Goal: Find specific page/section: Find specific page/section

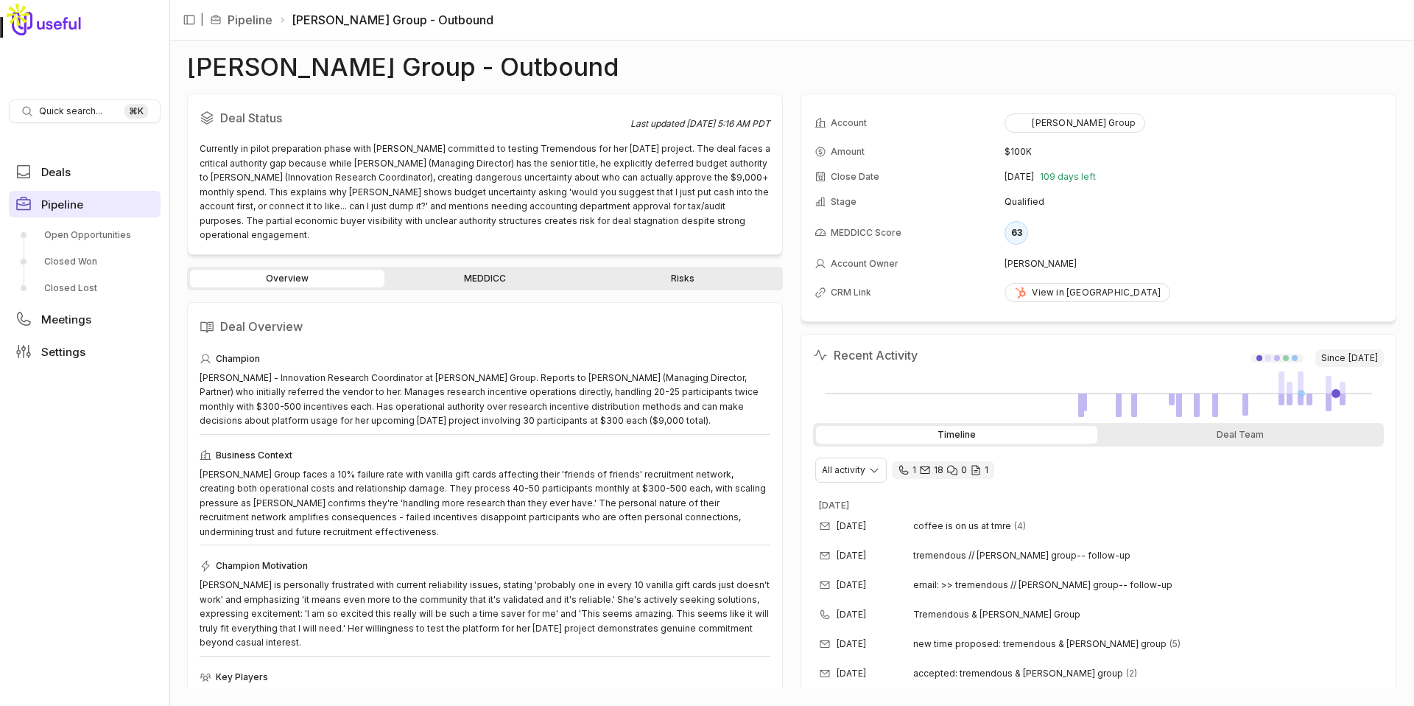
click at [82, 205] on span "Pipeline" at bounding box center [62, 204] width 42 height 11
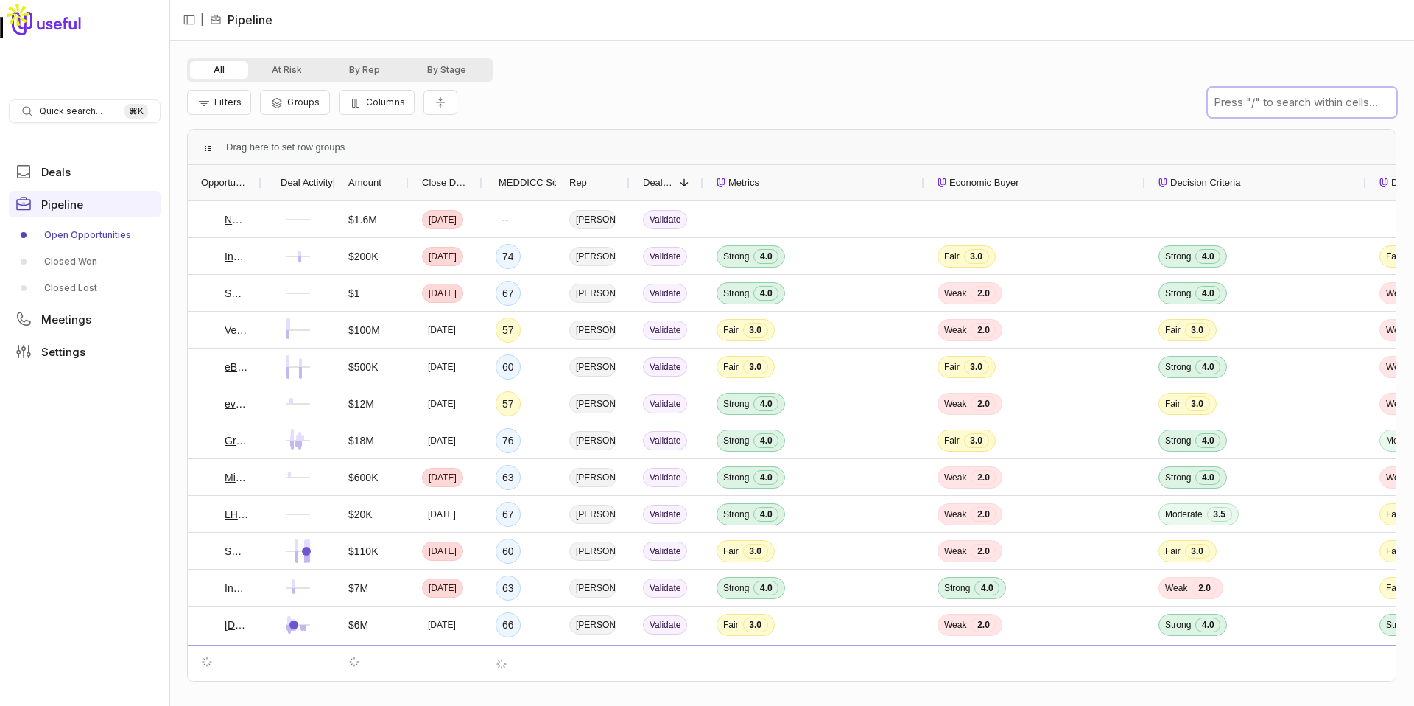
click at [1252, 113] on input "text" at bounding box center [1302, 102] width 189 height 29
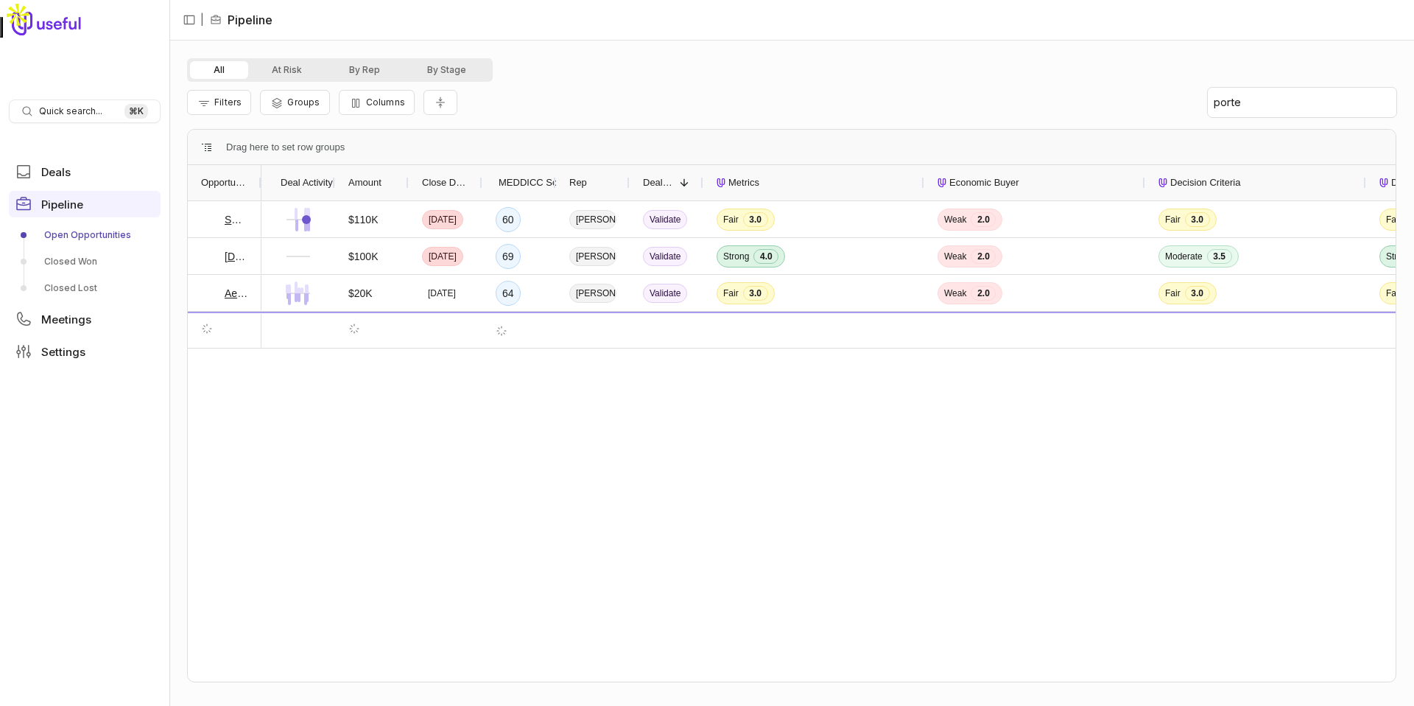
drag, startPoint x: 260, startPoint y: 179, endPoint x: 400, endPoint y: 178, distance: 140.0
click at [264, 178] on div at bounding box center [261, 182] width 6 height 35
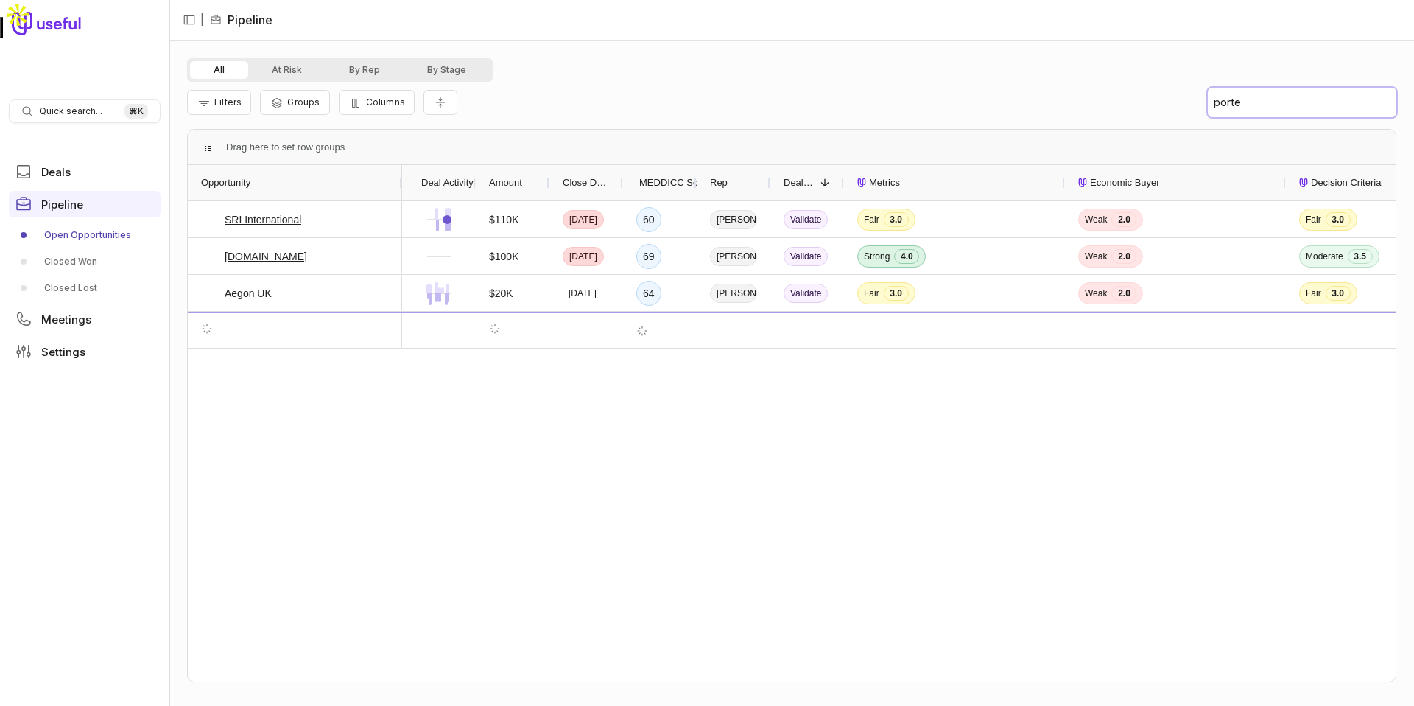
click at [1271, 108] on input "porte" at bounding box center [1302, 102] width 189 height 29
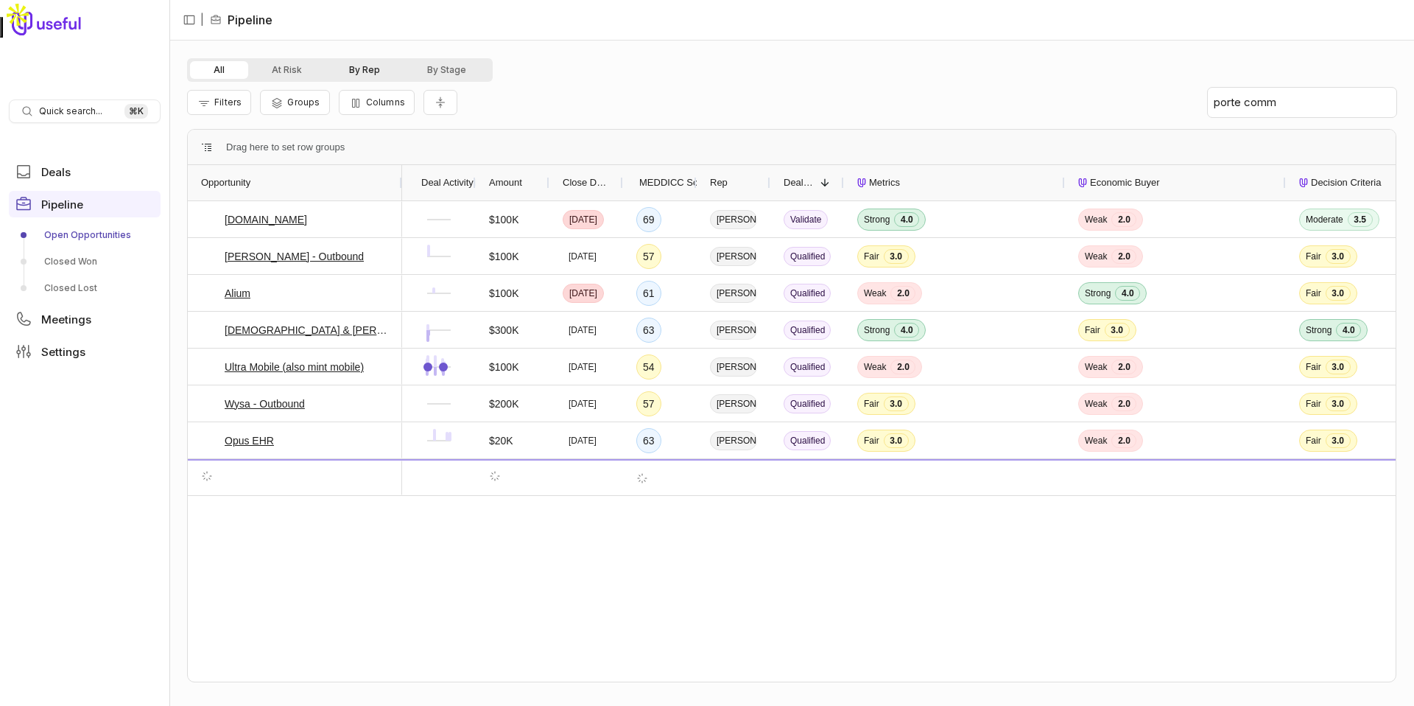
click at [369, 73] on button "By Rep" at bounding box center [365, 70] width 78 height 18
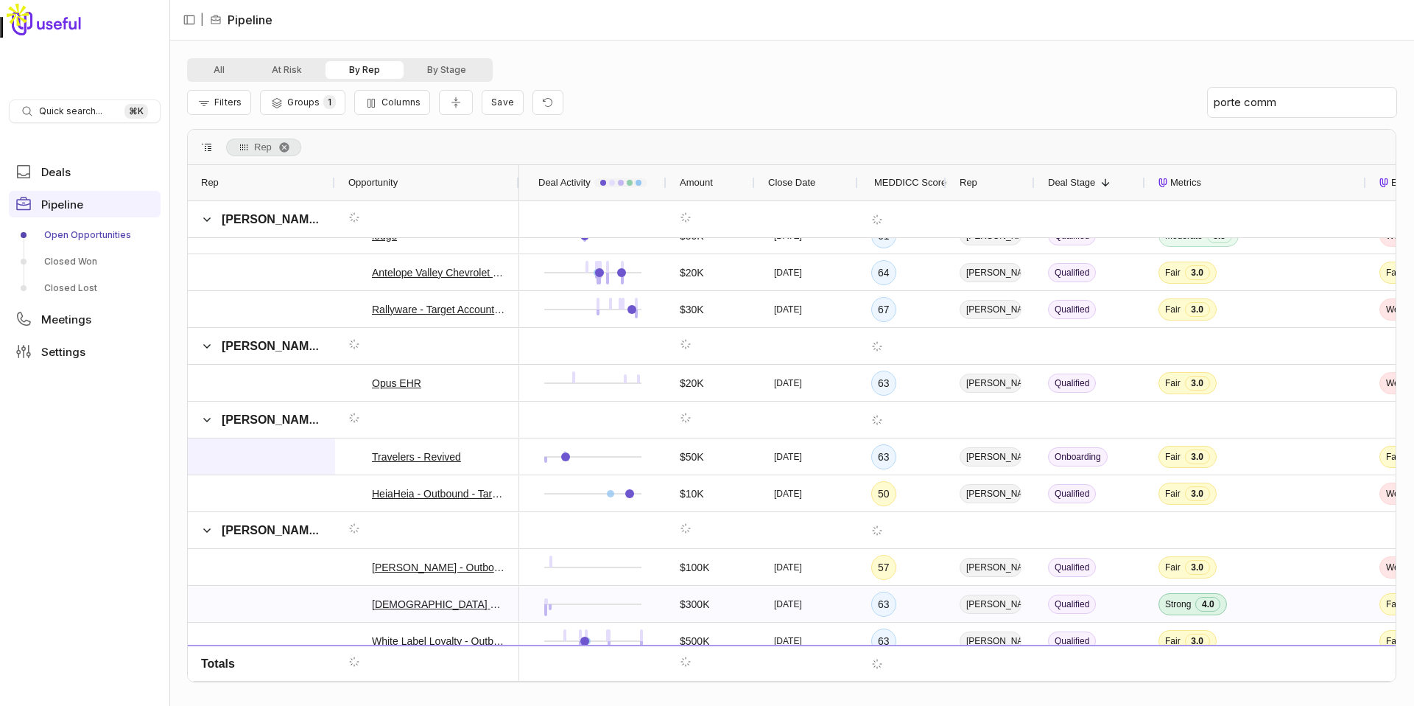
scroll to position [367, 0]
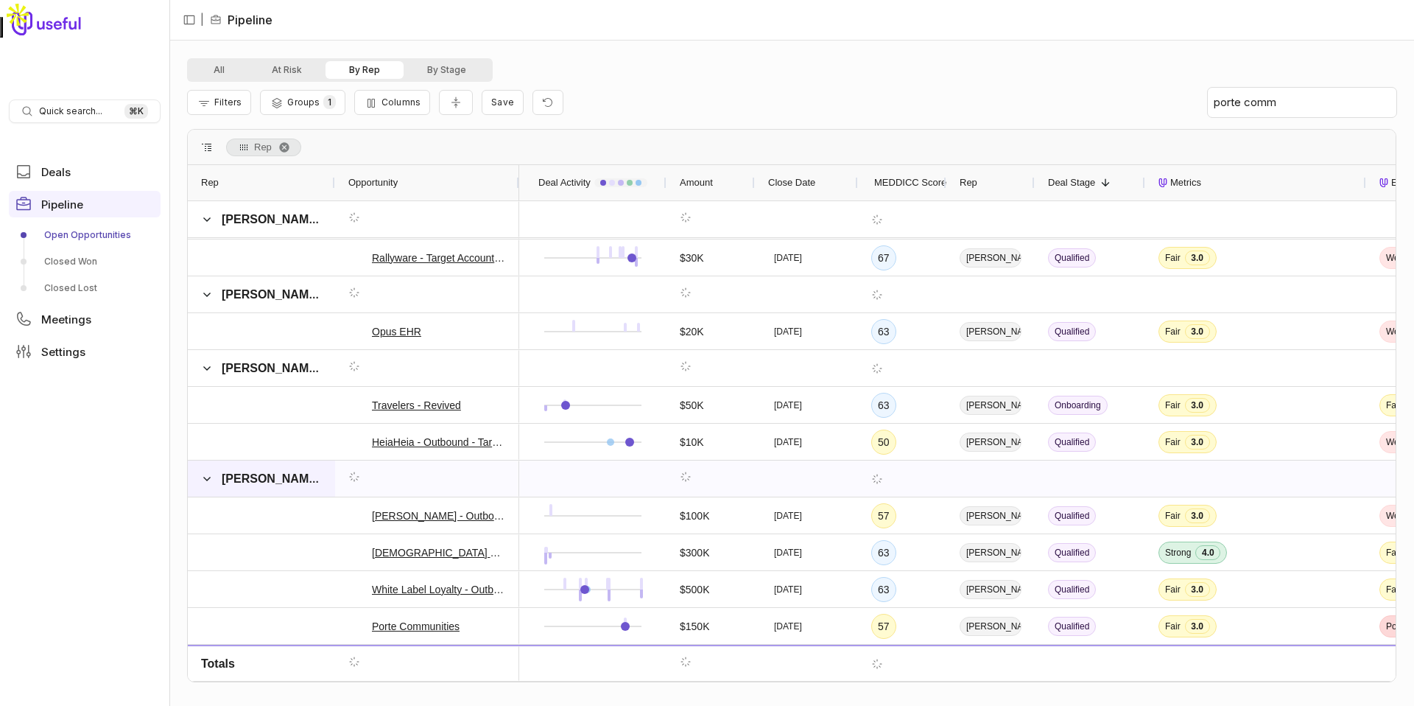
click at [264, 465] on span "[PERSON_NAME]" at bounding box center [261, 478] width 121 height 29
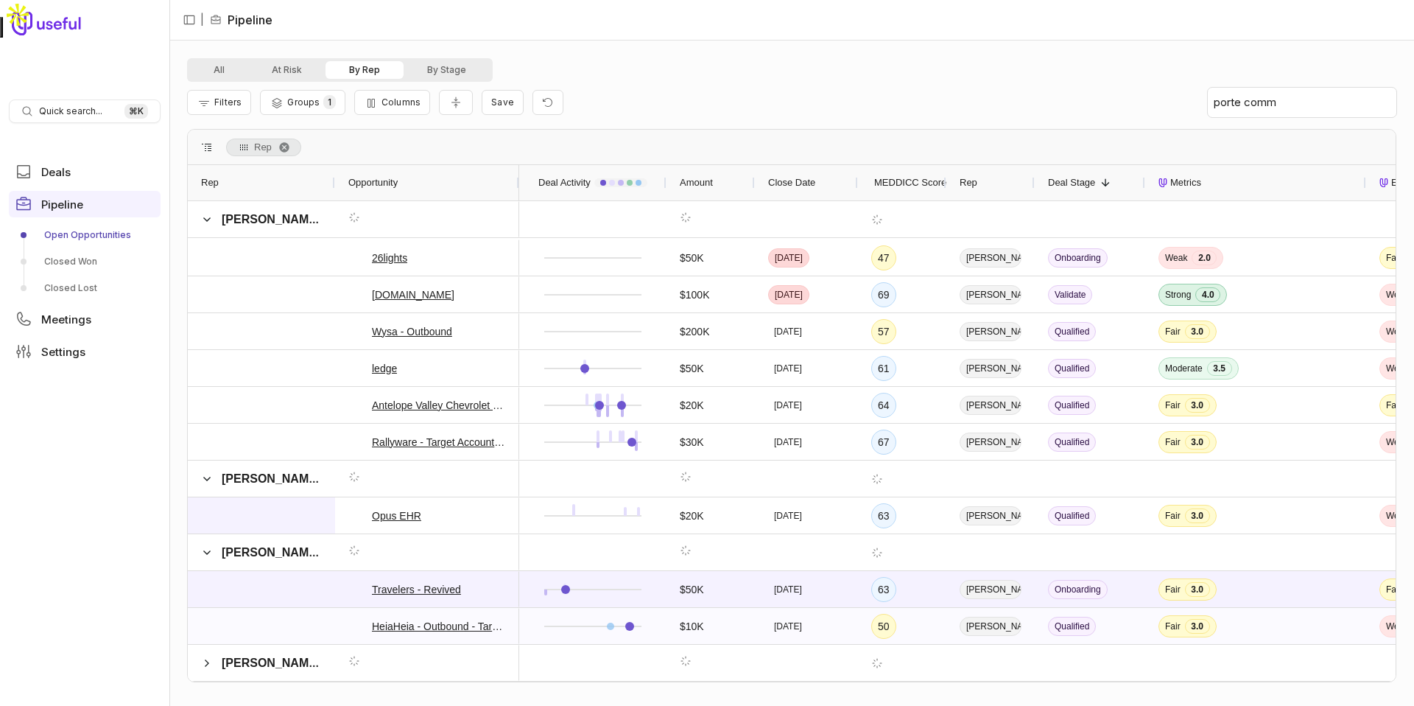
scroll to position [359, 0]
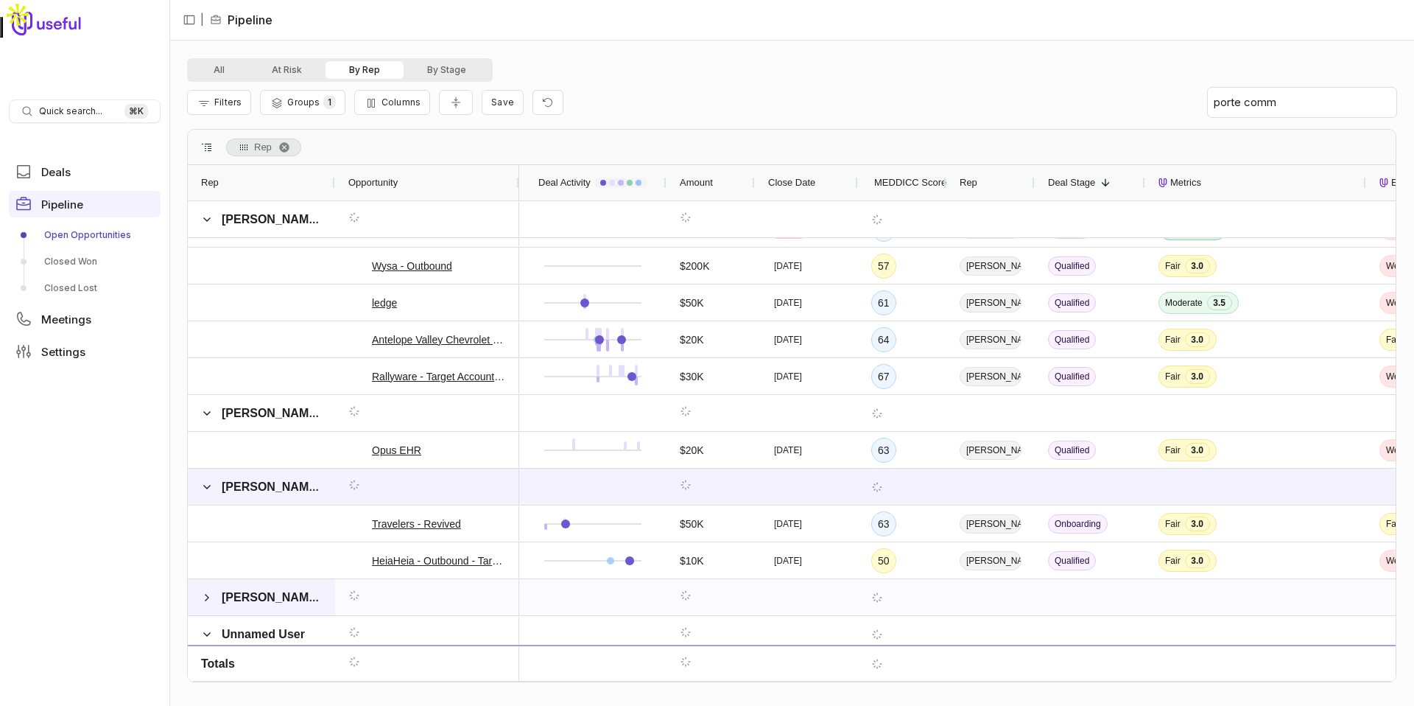
click at [260, 583] on span "[PERSON_NAME]" at bounding box center [261, 597] width 121 height 29
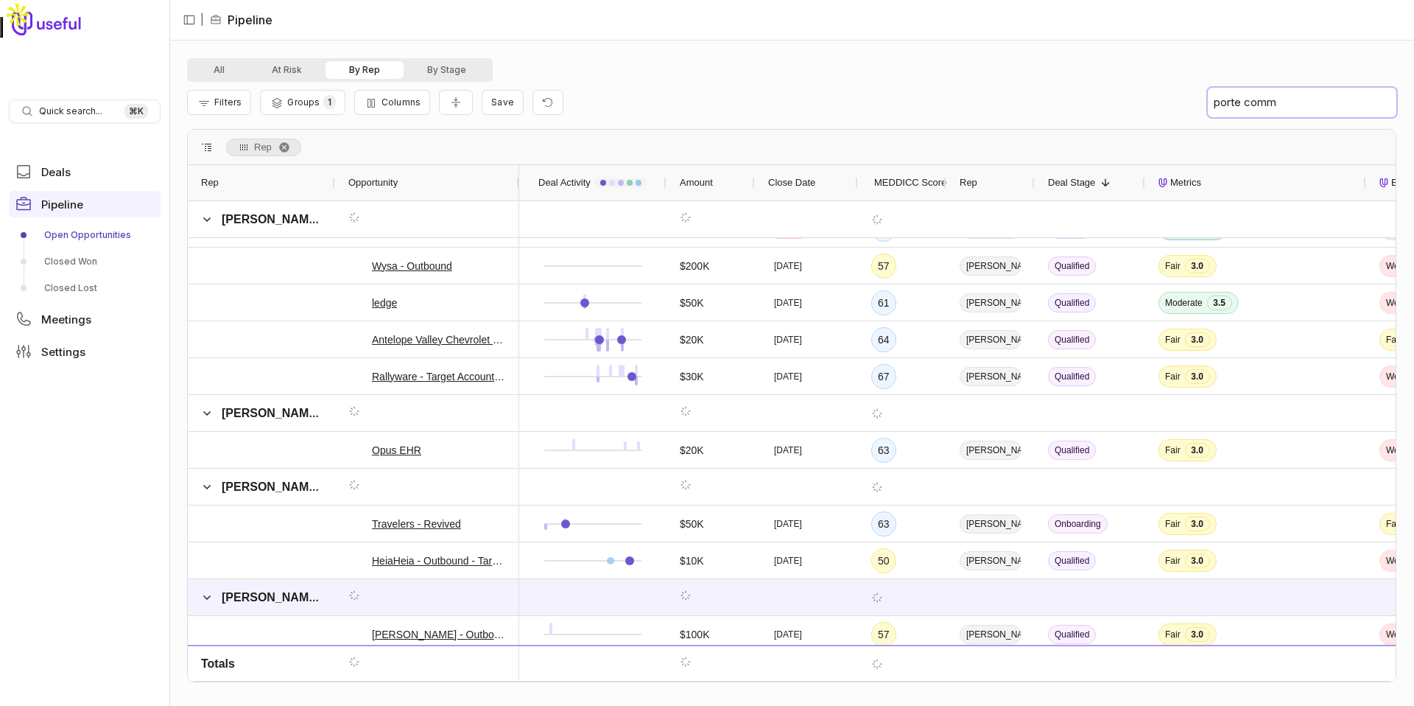
click at [1319, 99] on input "porte comm" at bounding box center [1302, 102] width 189 height 29
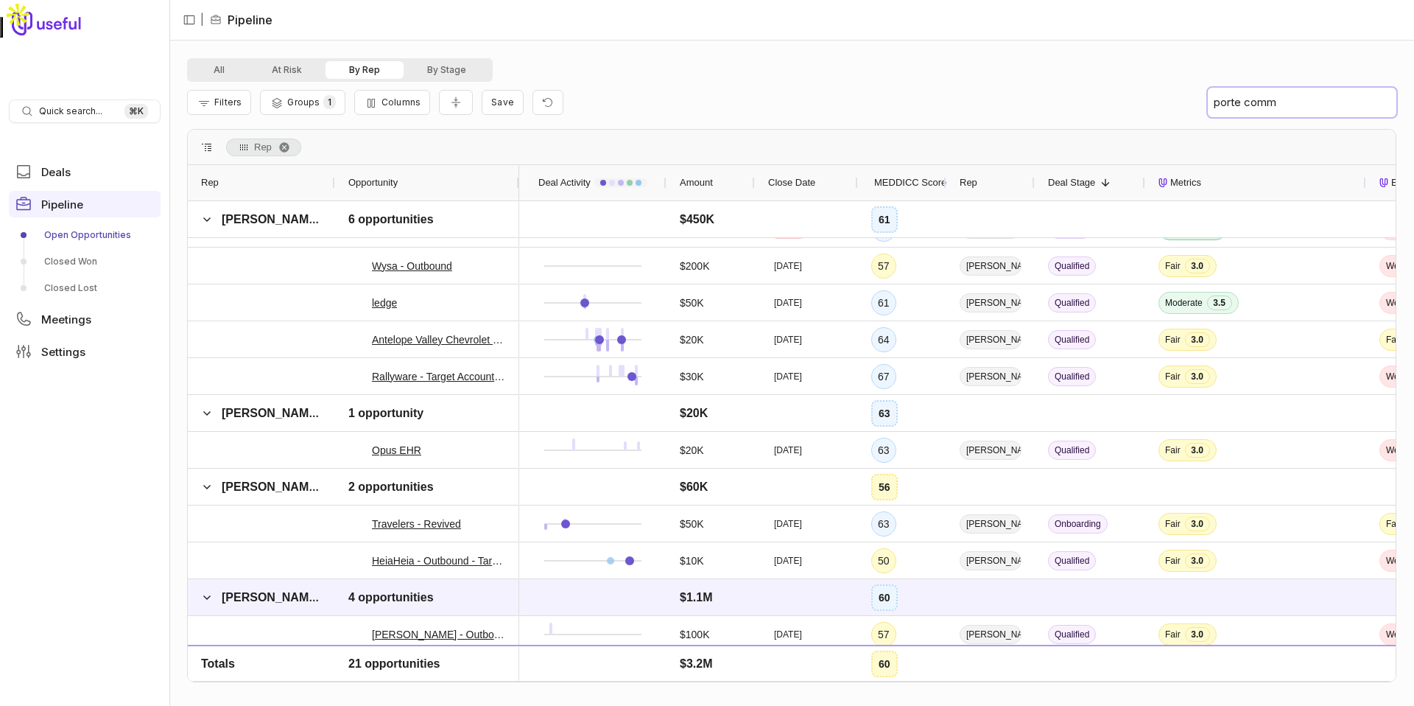
click at [1319, 99] on input "porte comm" at bounding box center [1302, 102] width 189 height 29
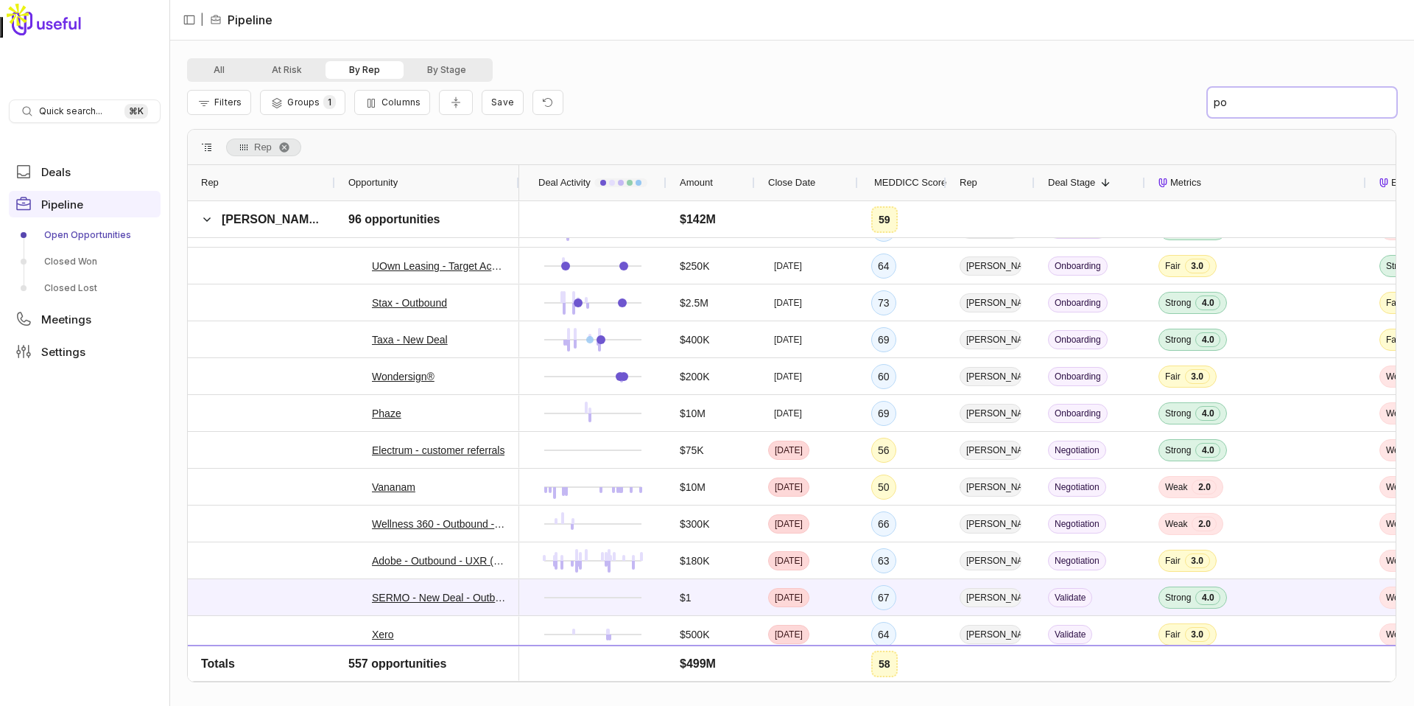
type input "p"
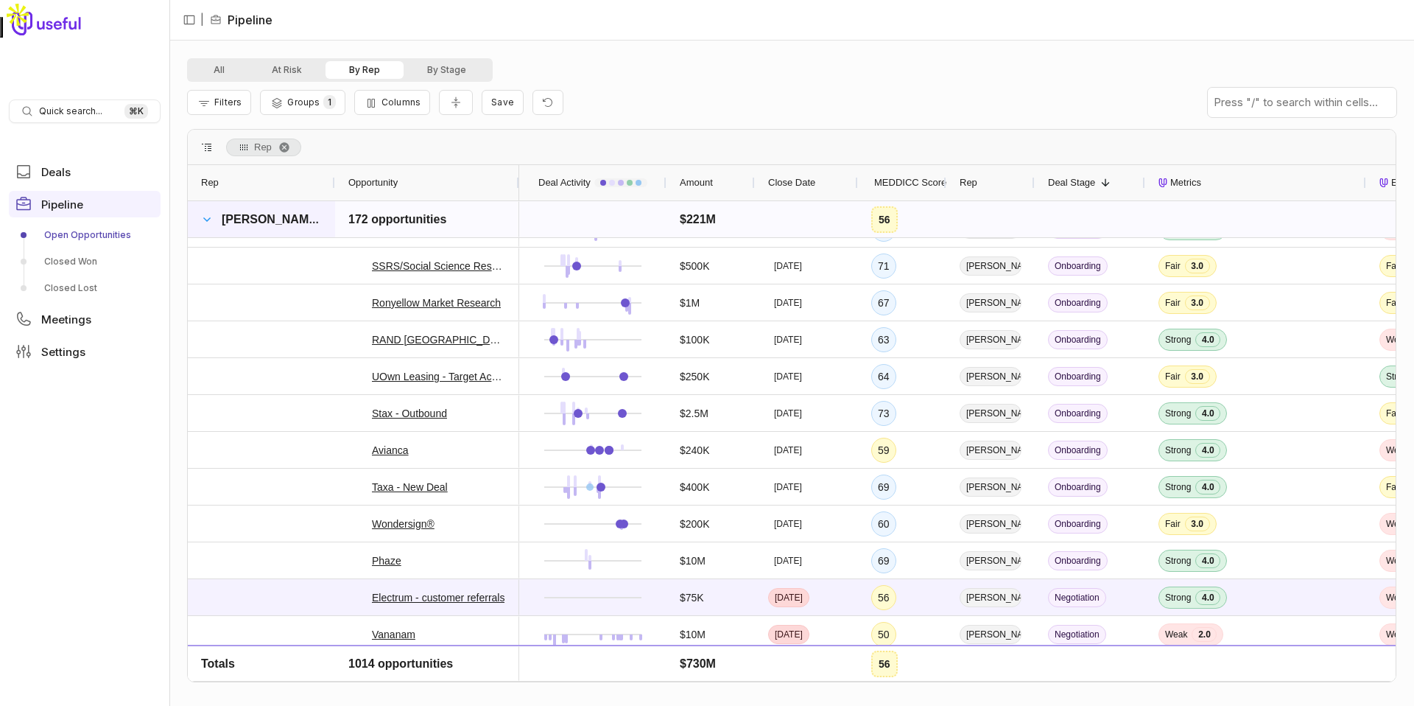
click at [208, 214] on span at bounding box center [207, 220] width 12 height 12
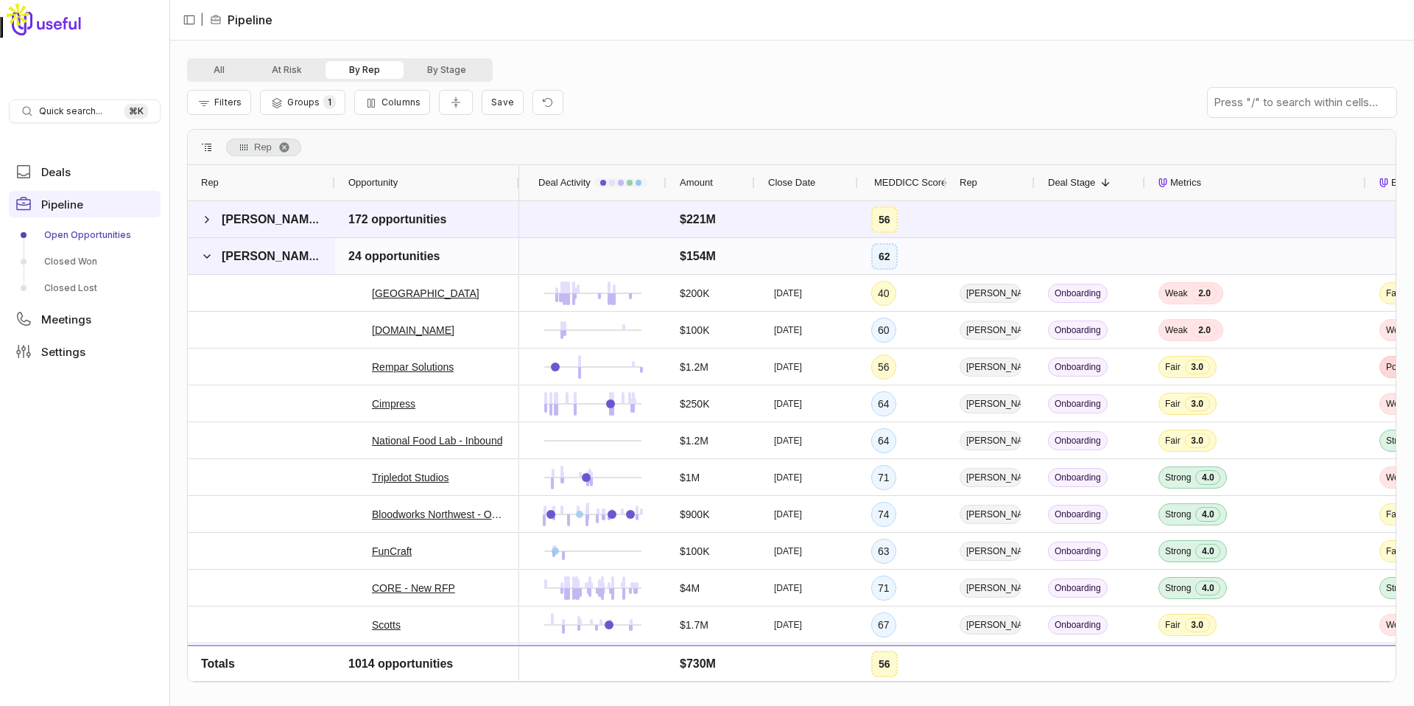
click at [206, 256] on span at bounding box center [207, 256] width 12 height 12
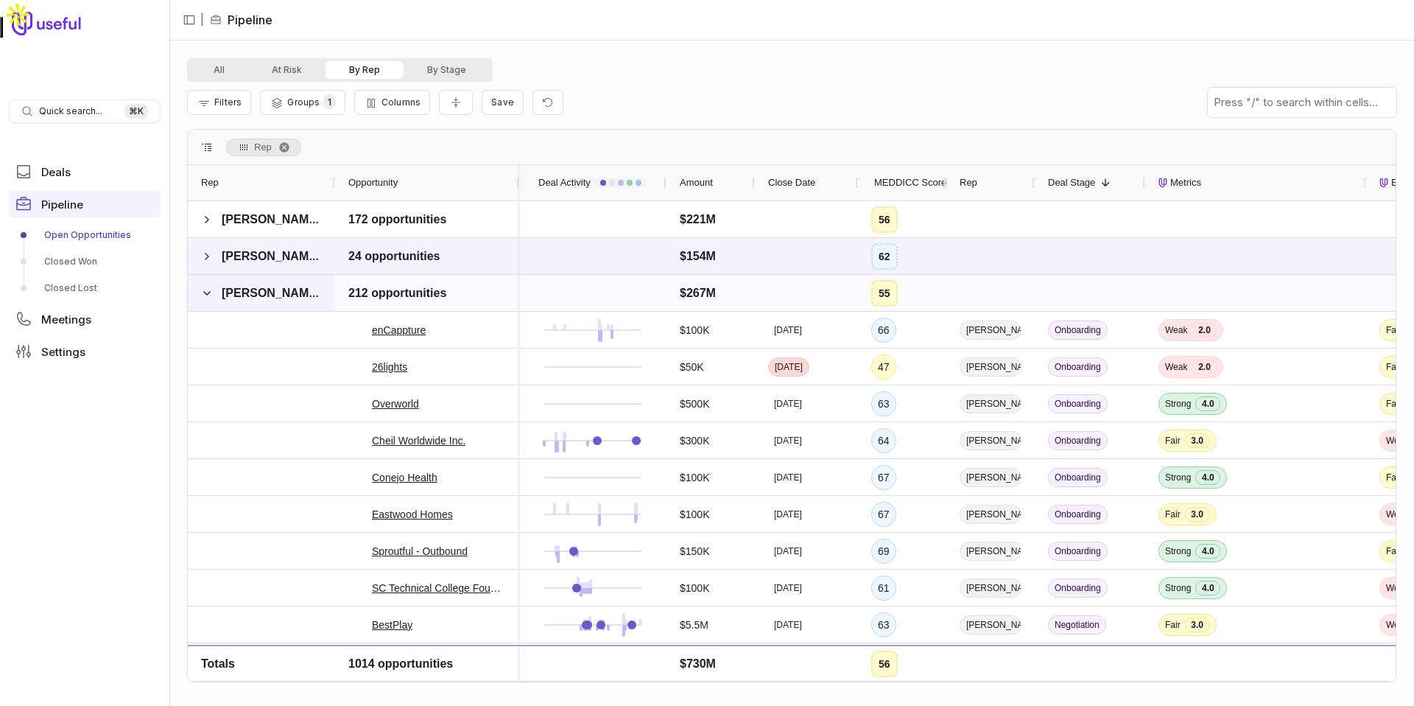
click at [206, 286] on span at bounding box center [207, 292] width 12 height 29
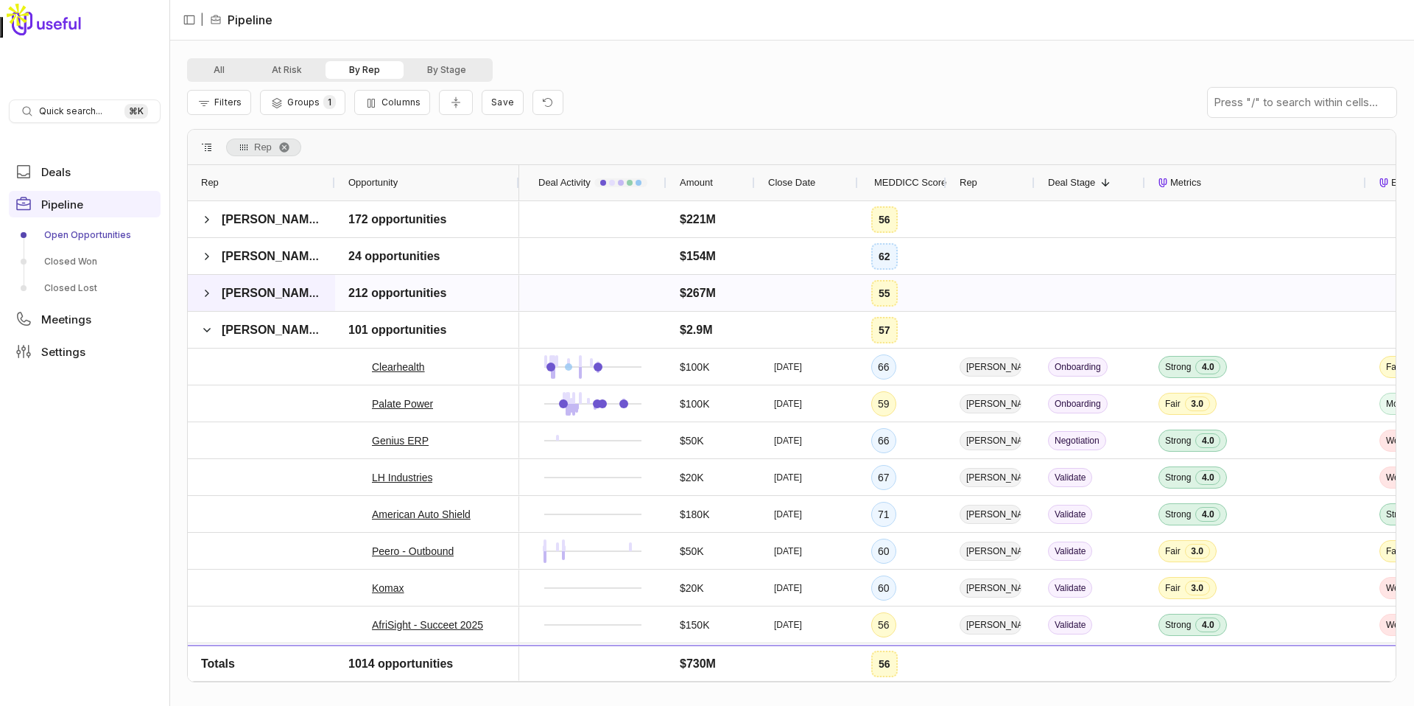
scroll to position [98, 0]
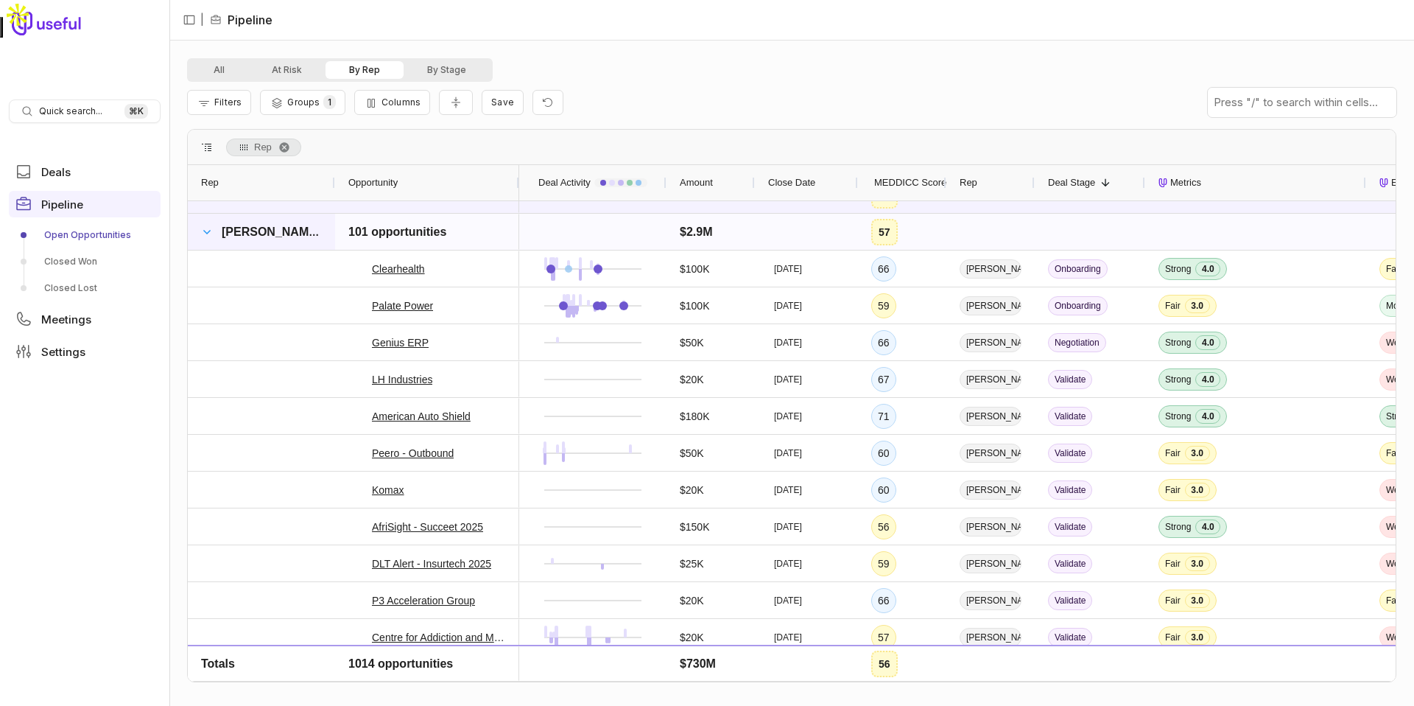
click at [207, 227] on span at bounding box center [207, 232] width 12 height 12
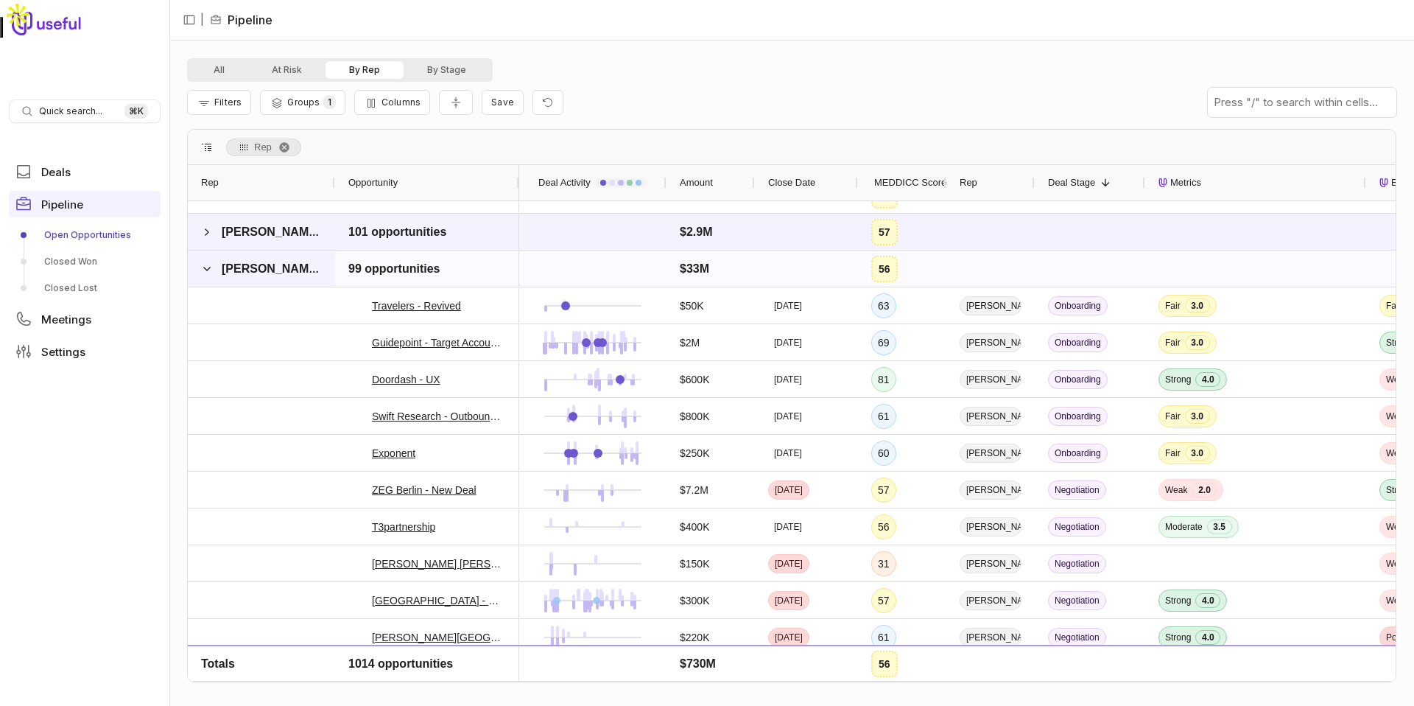
click at [211, 261] on span at bounding box center [207, 268] width 12 height 29
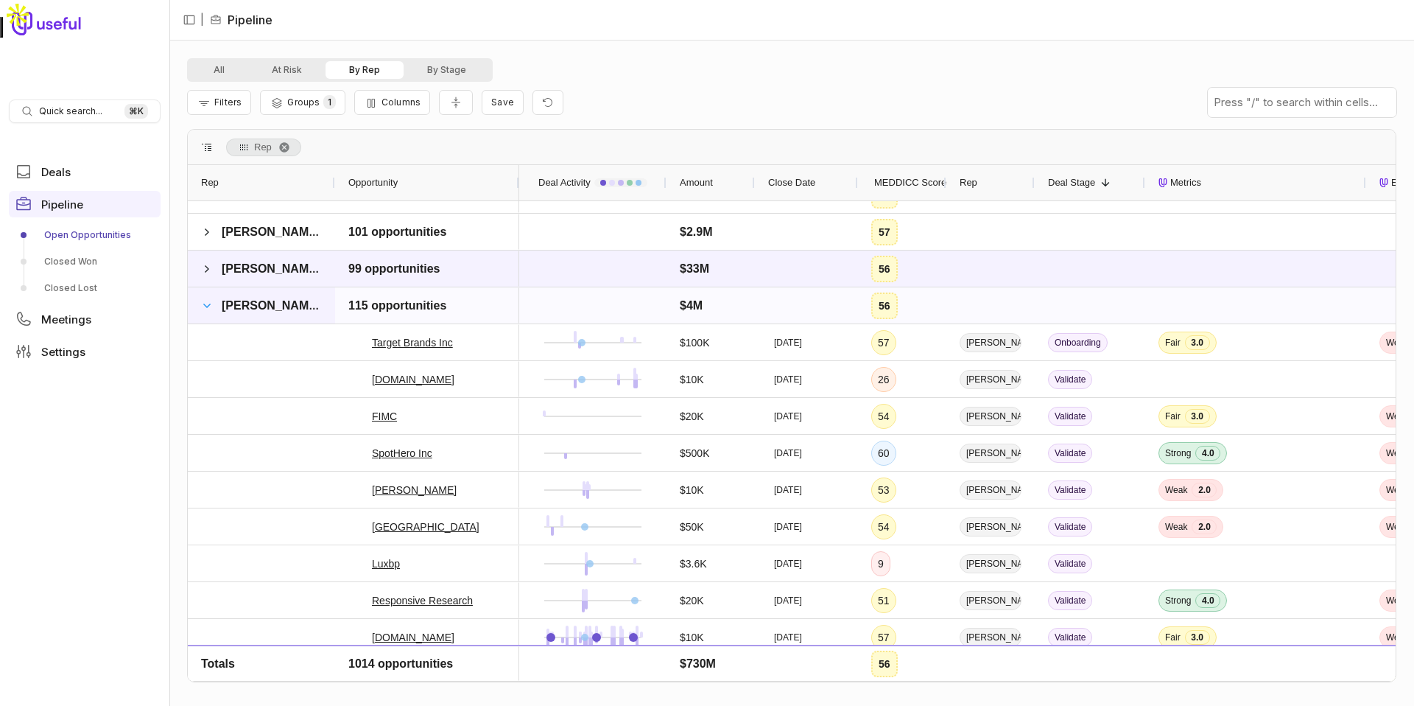
click at [207, 308] on span at bounding box center [207, 306] width 12 height 12
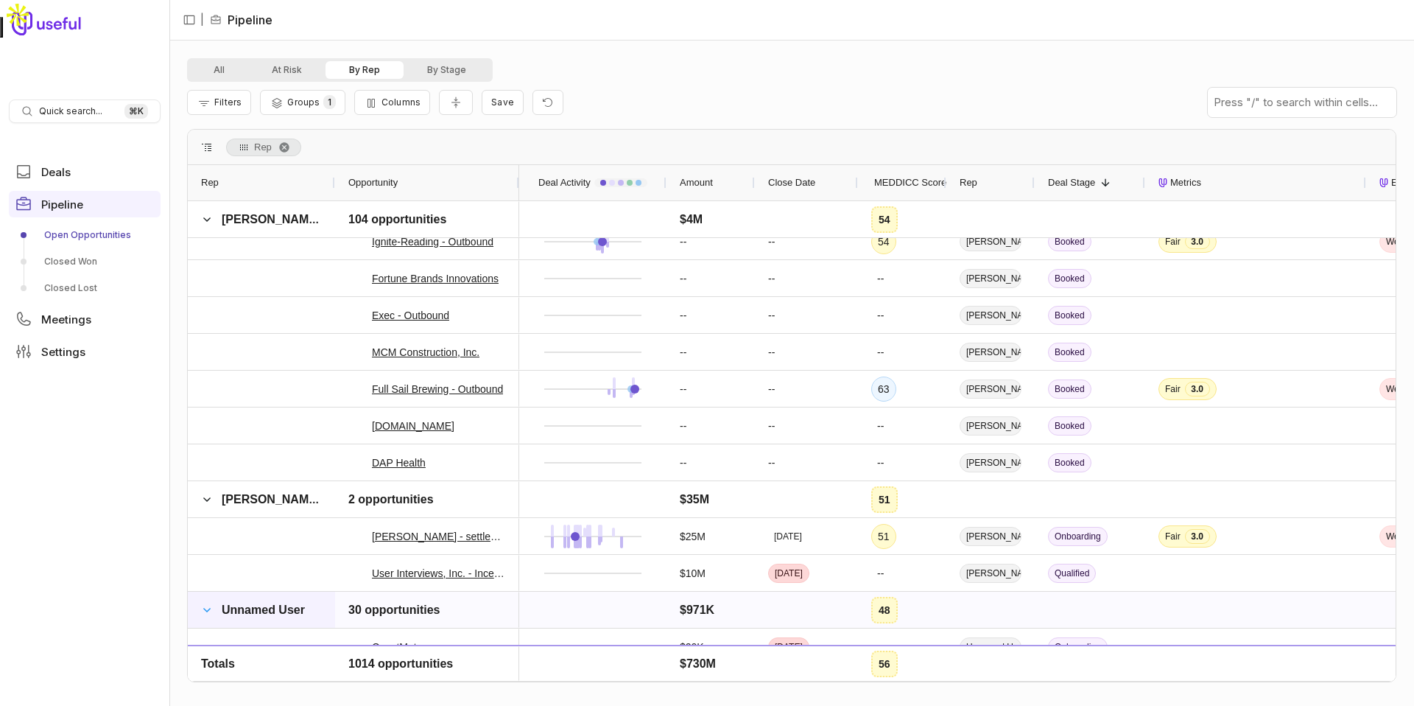
click at [206, 605] on span at bounding box center [207, 610] width 12 height 12
click at [207, 496] on span at bounding box center [207, 500] width 12 height 12
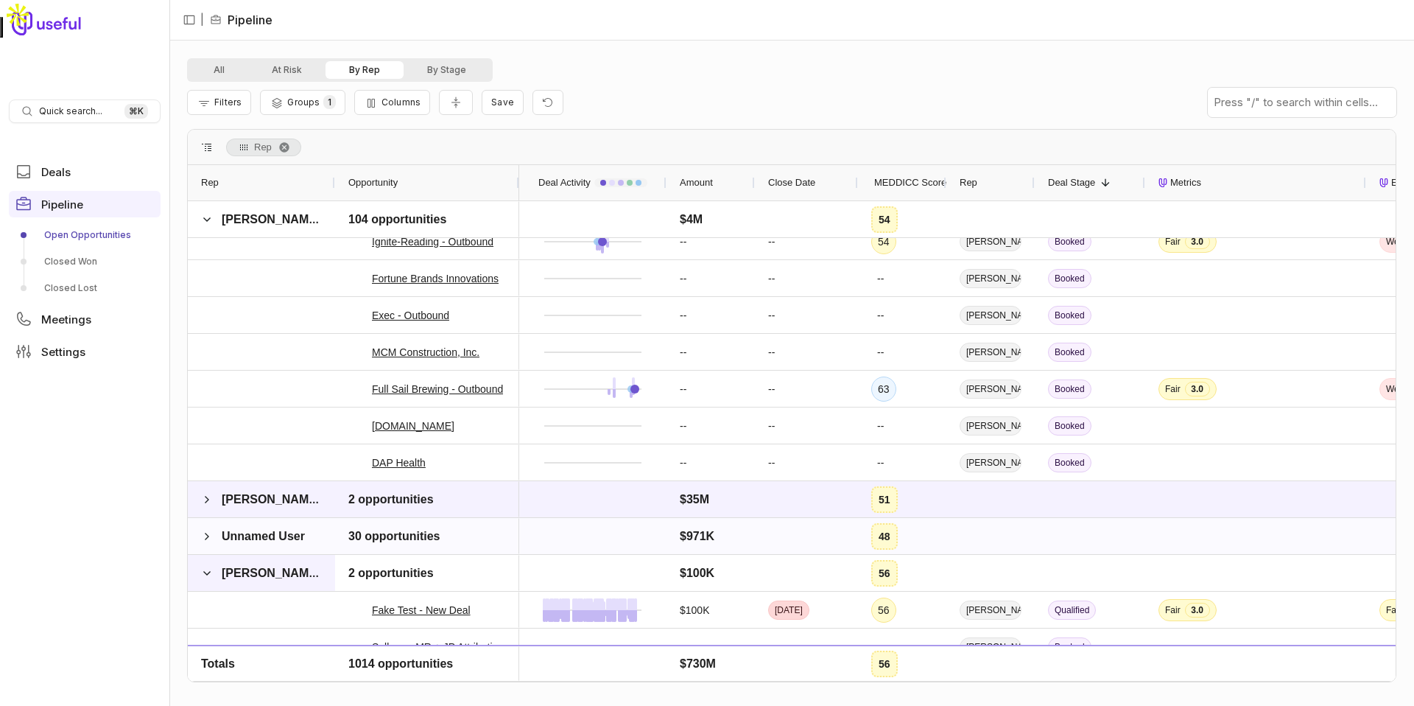
click at [207, 536] on span at bounding box center [207, 536] width 12 height 12
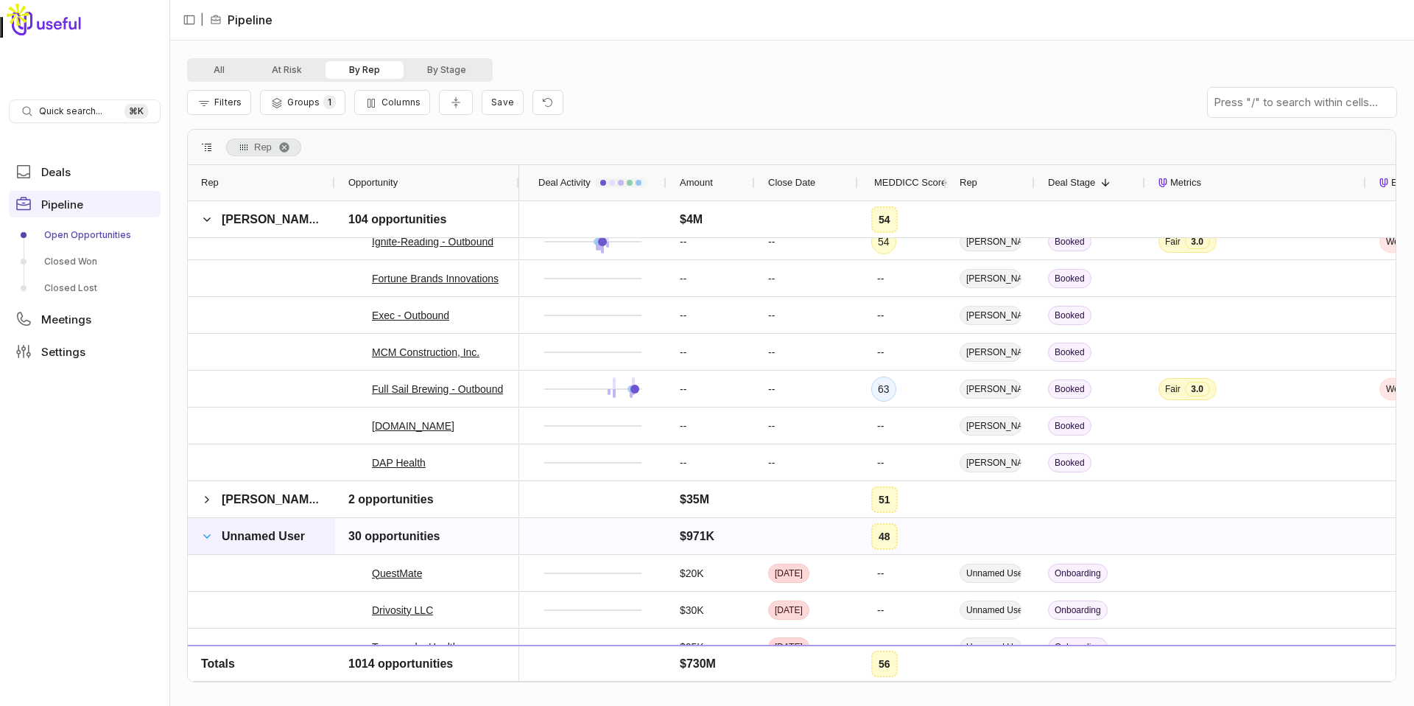
click at [208, 538] on span at bounding box center [207, 536] width 12 height 12
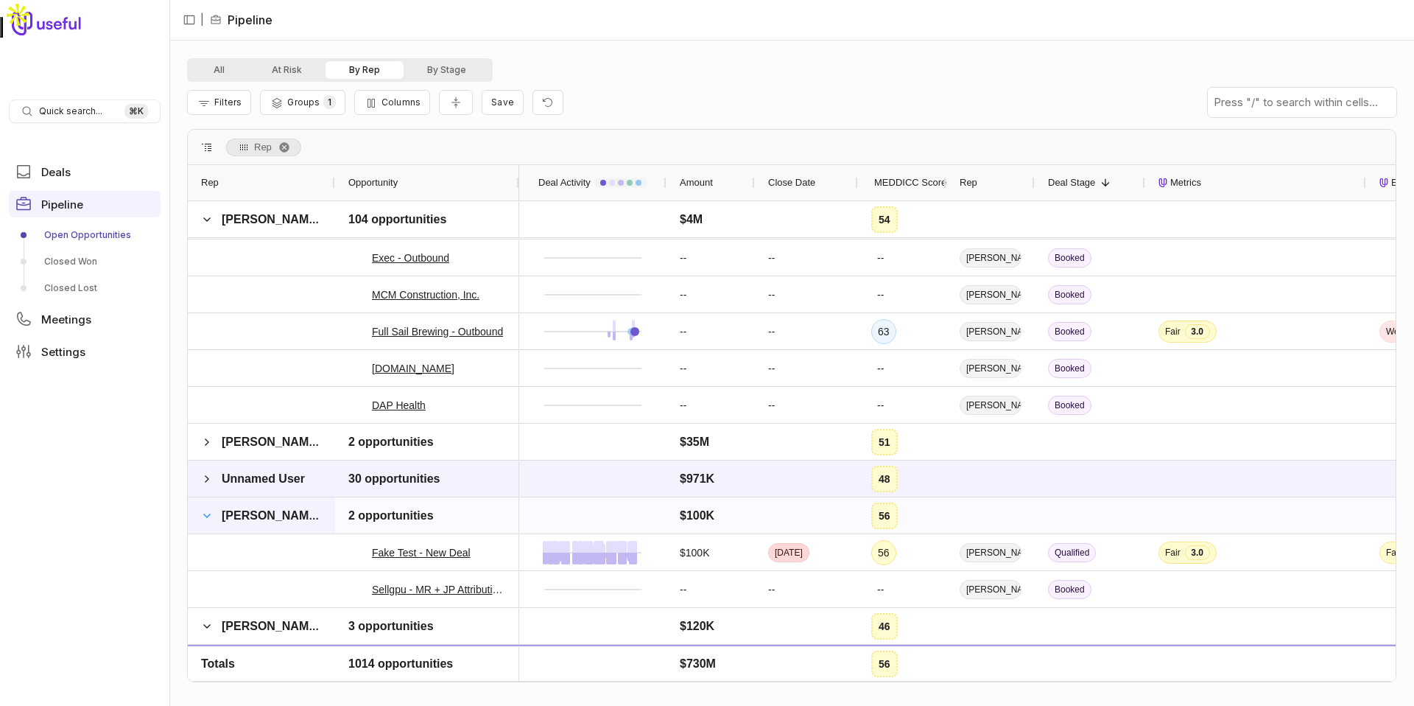
click at [207, 518] on span at bounding box center [207, 516] width 12 height 12
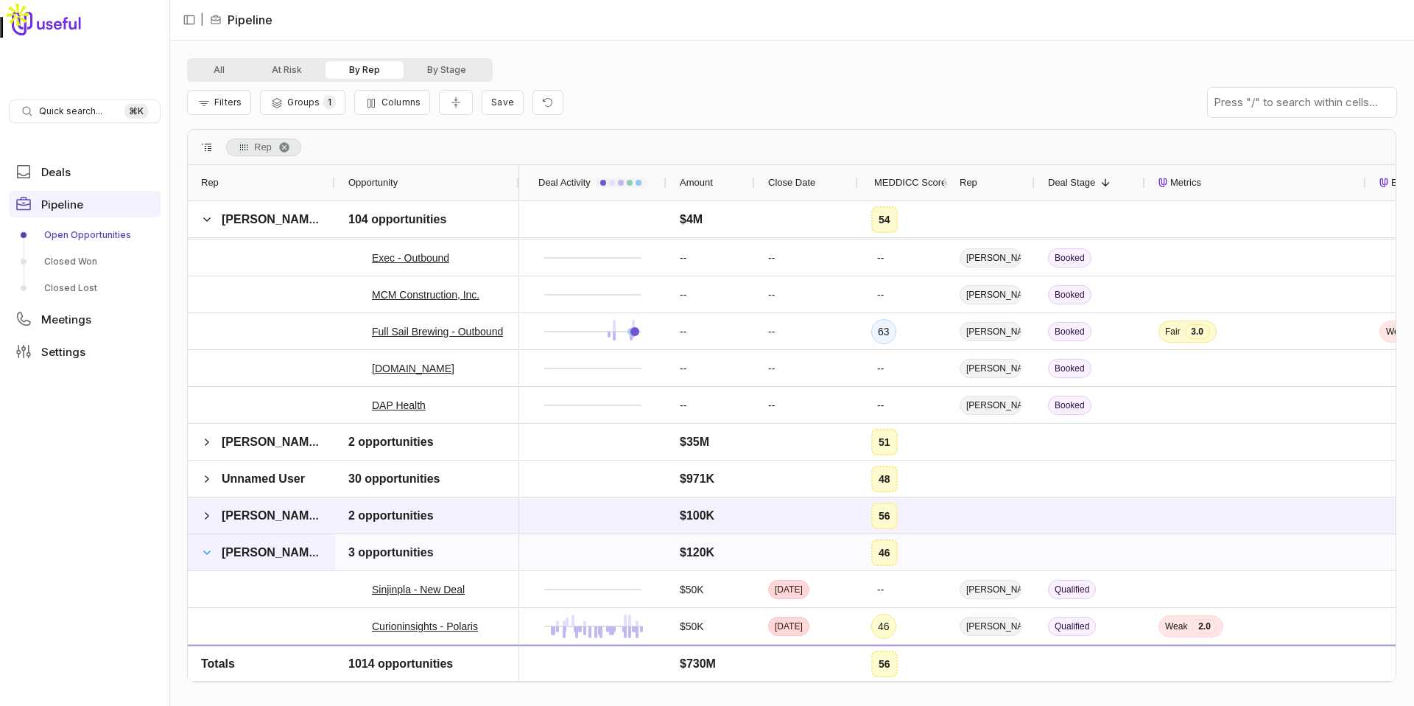
click at [205, 555] on span at bounding box center [207, 553] width 12 height 12
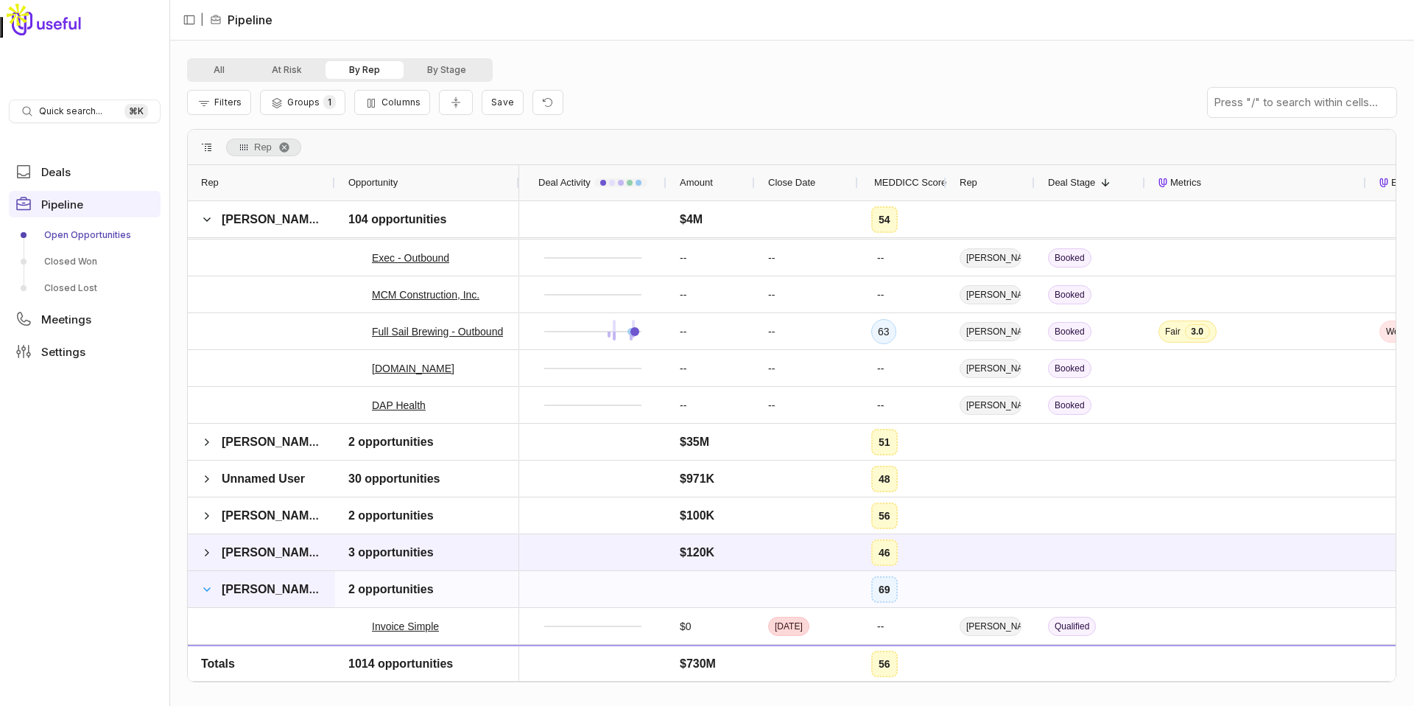
click at [206, 583] on span at bounding box center [207, 589] width 12 height 12
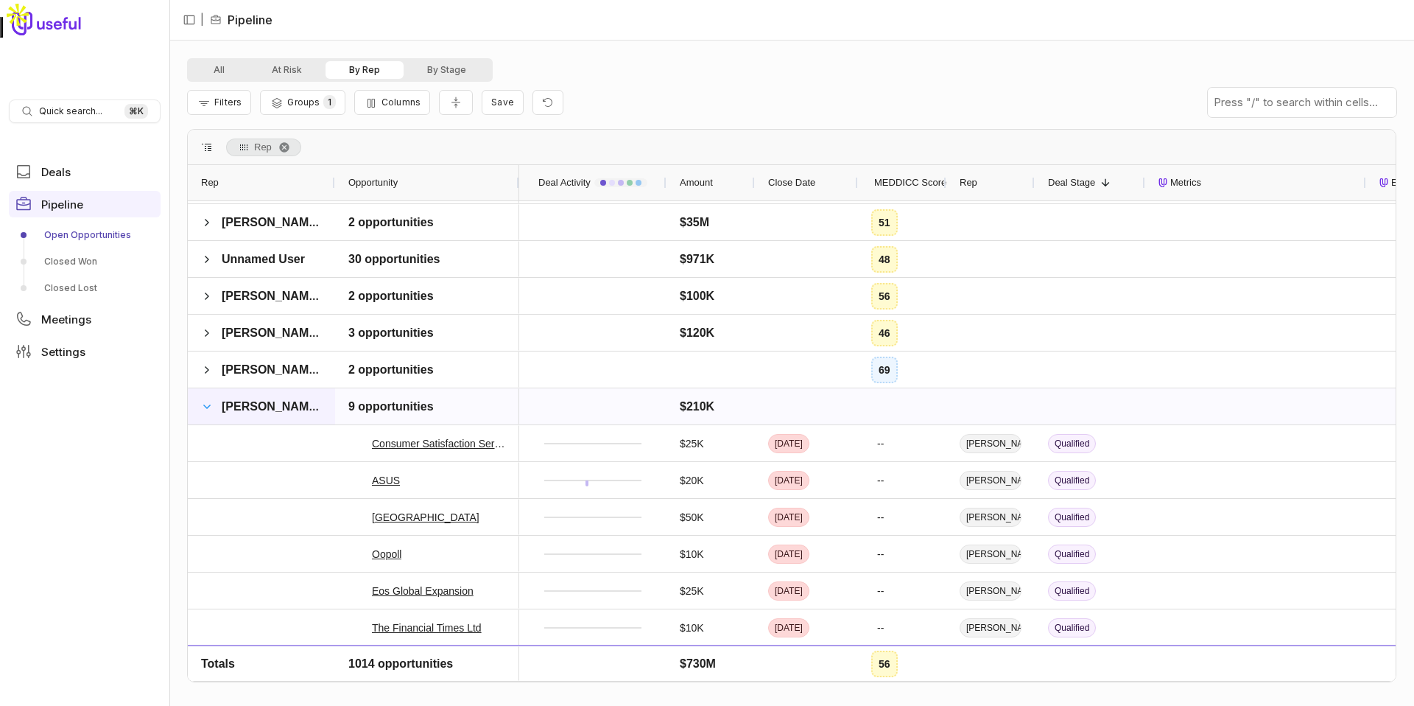
click at [209, 408] on span at bounding box center [207, 407] width 12 height 12
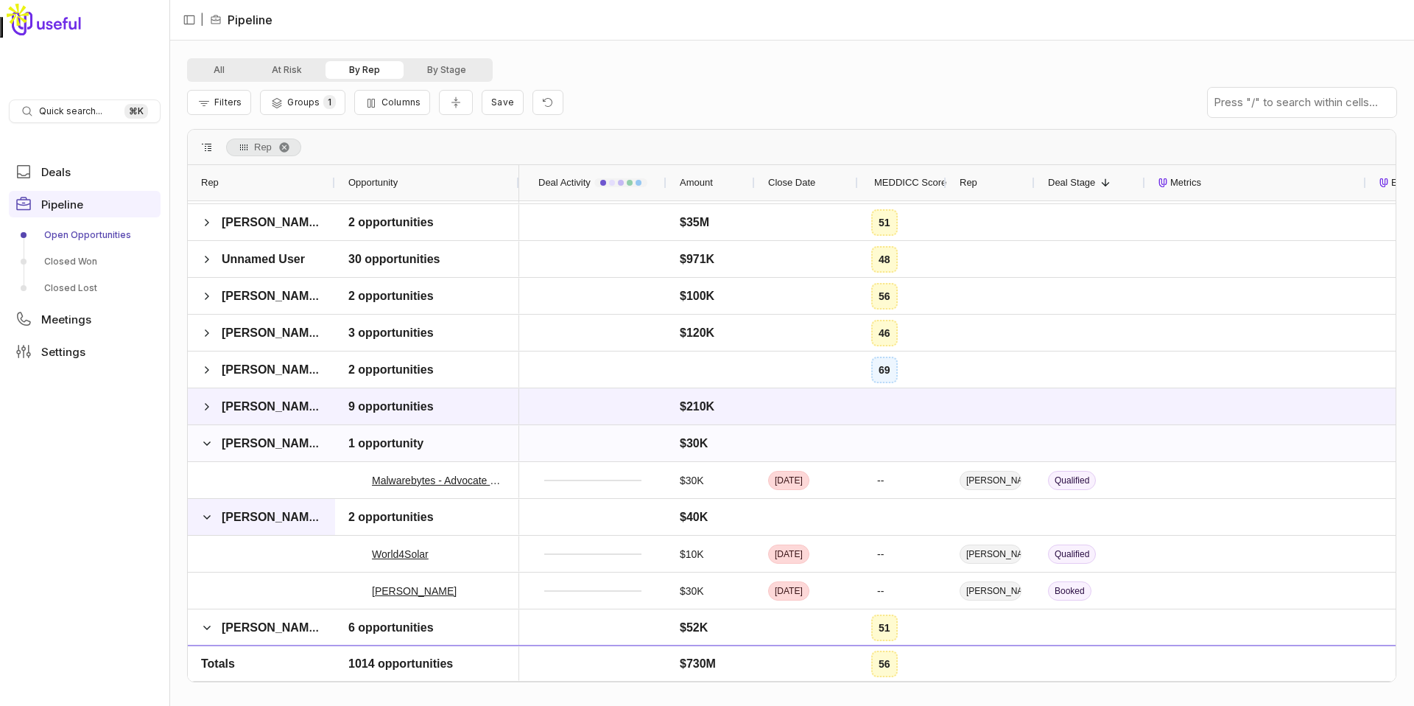
click at [205, 440] on span at bounding box center [207, 444] width 12 height 12
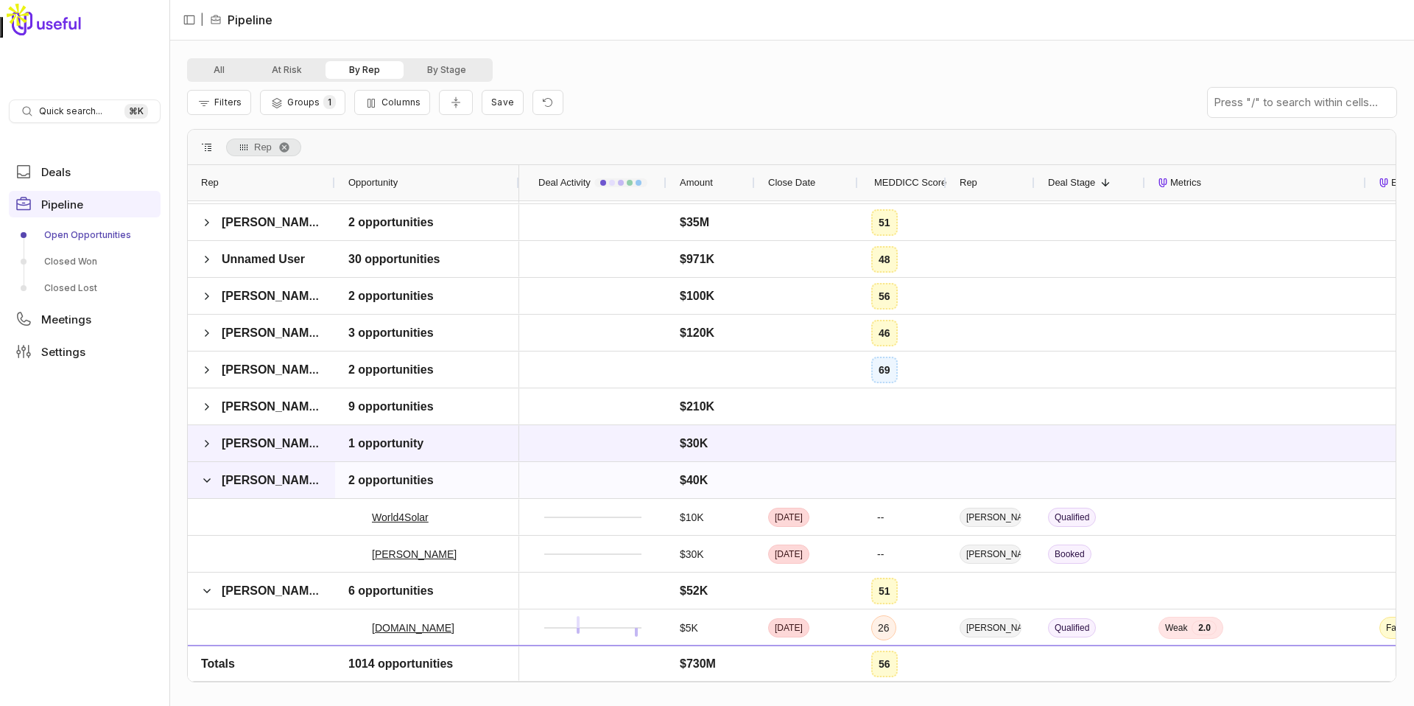
click at [203, 477] on span at bounding box center [207, 480] width 12 height 12
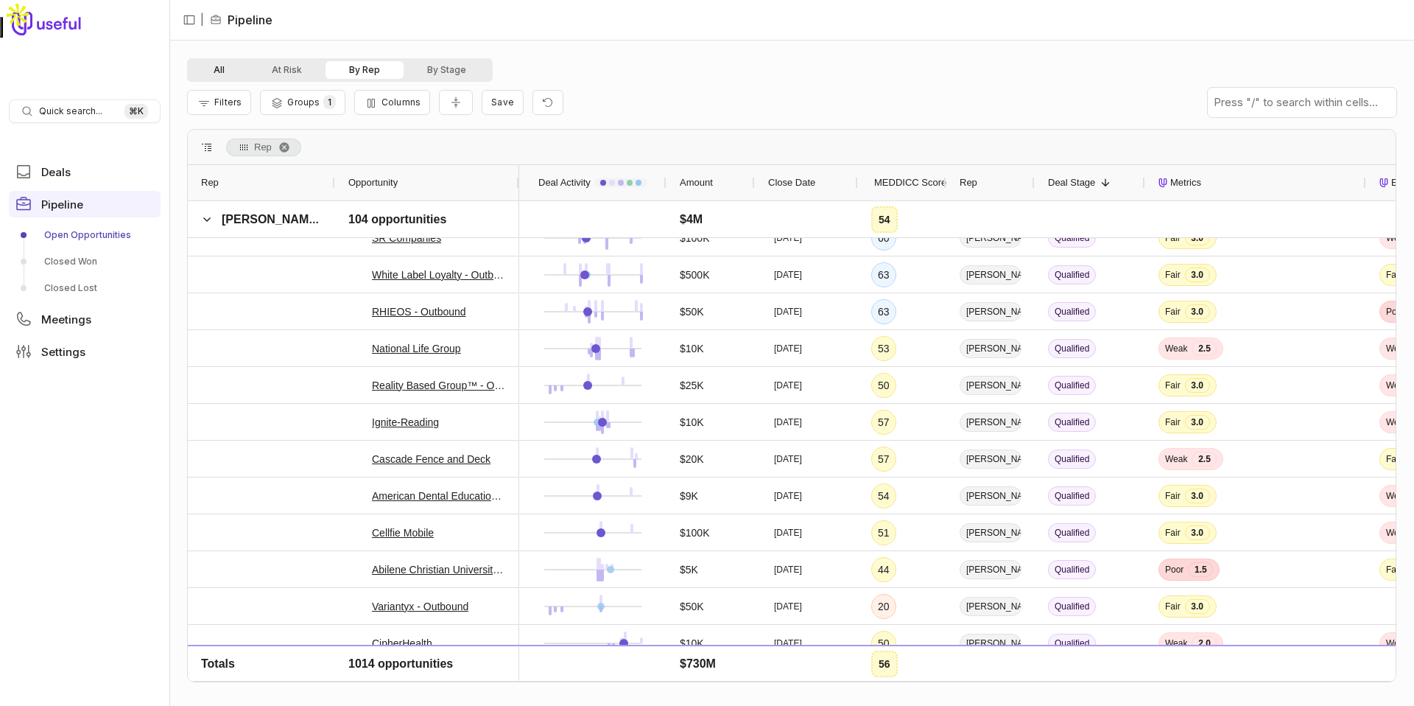
click at [220, 72] on button "All" at bounding box center [219, 70] width 58 height 18
click at [217, 63] on button "All" at bounding box center [219, 70] width 58 height 18
click at [220, 69] on button "All" at bounding box center [219, 70] width 58 height 18
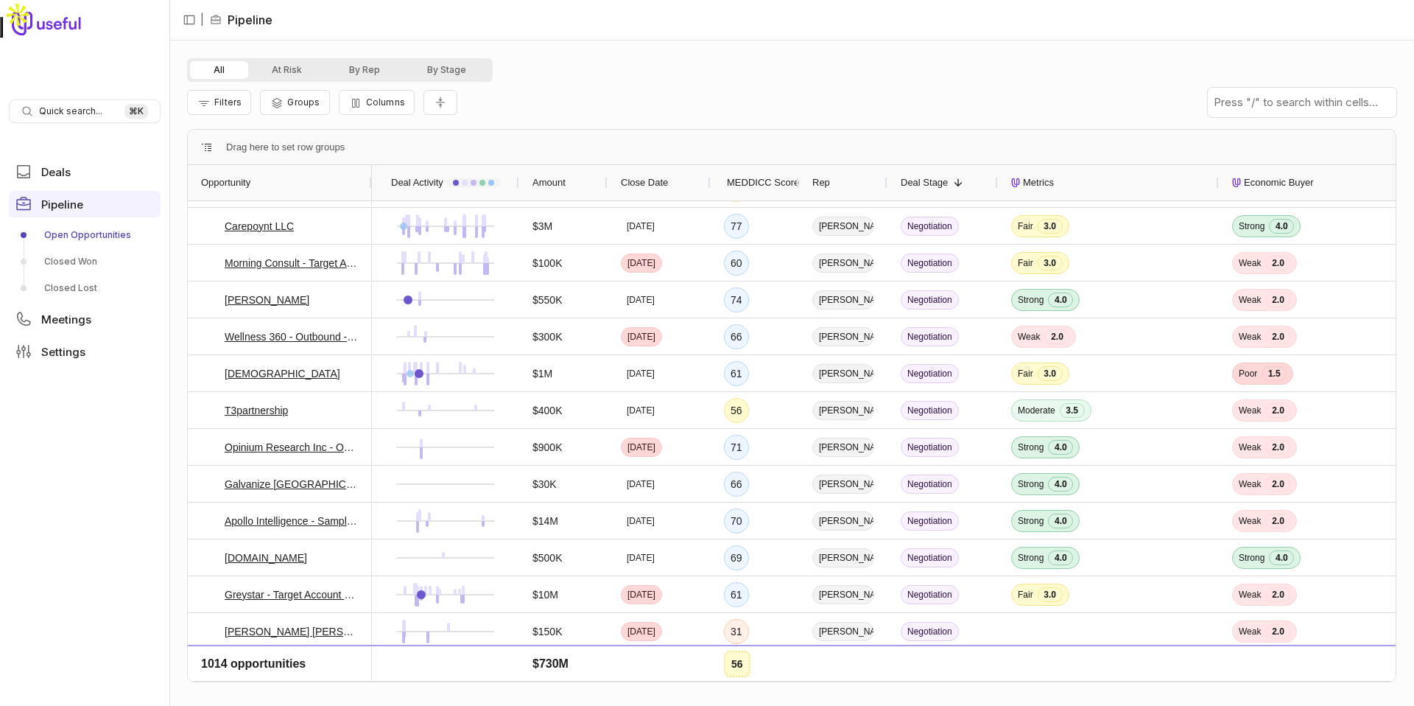
click at [220, 69] on button "All" at bounding box center [219, 70] width 58 height 18
click at [225, 107] on span "Filters" at bounding box center [227, 101] width 27 height 11
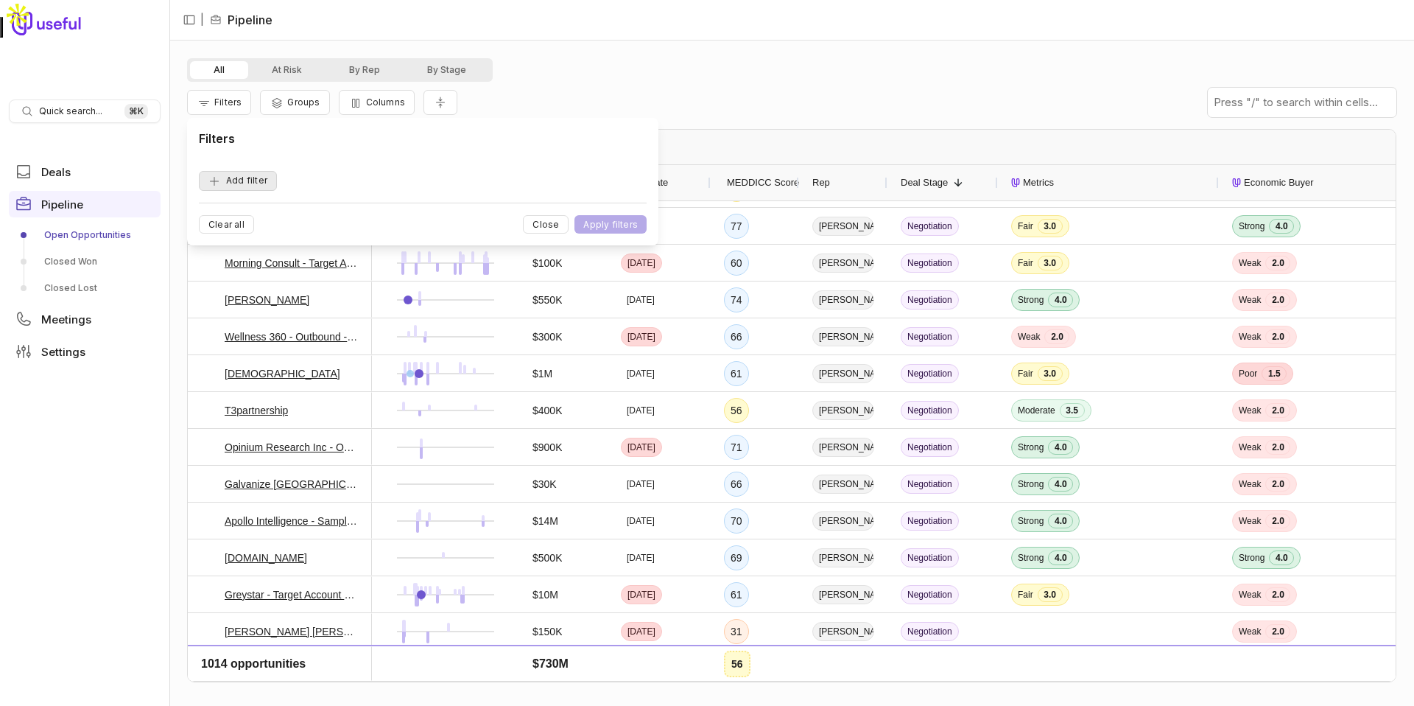
click at [244, 180] on button "Add filter" at bounding box center [238, 181] width 78 height 20
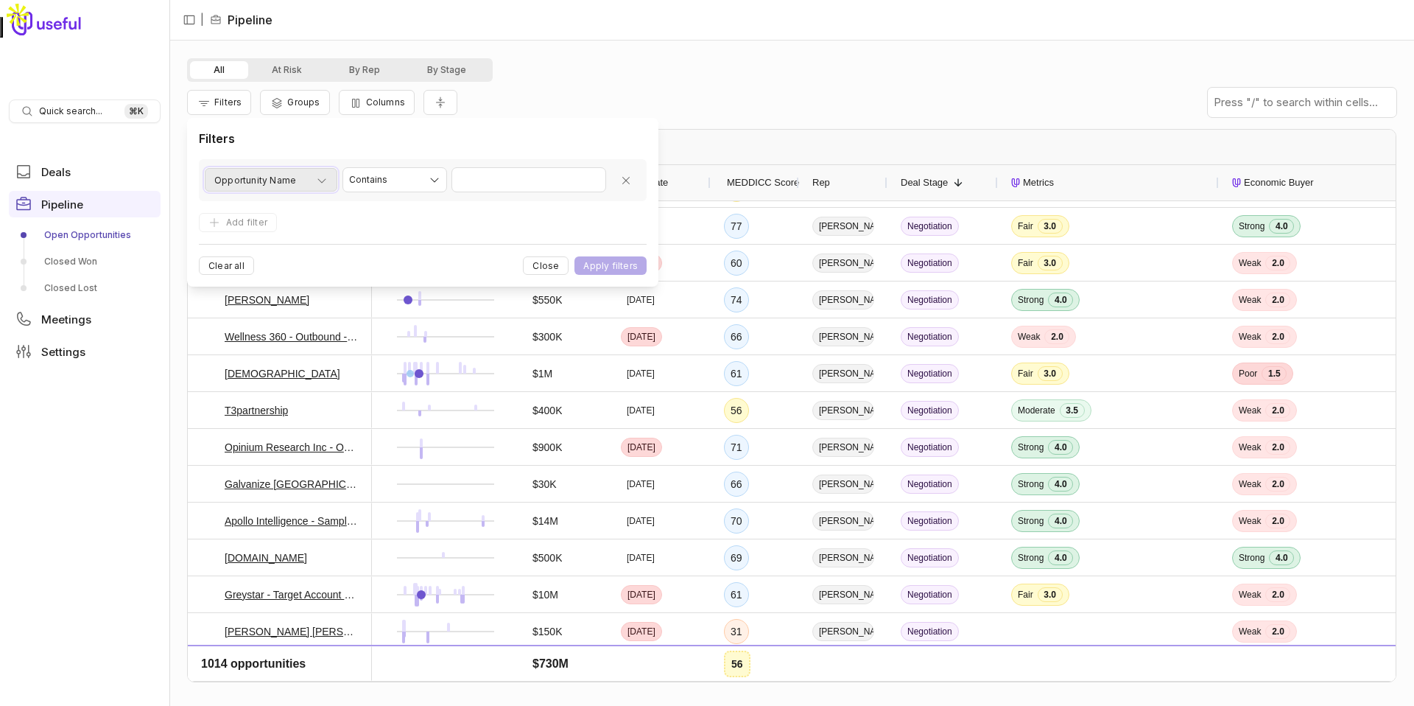
click at [284, 187] on span "Opportunity Name" at bounding box center [255, 181] width 82 height 18
type input "***"
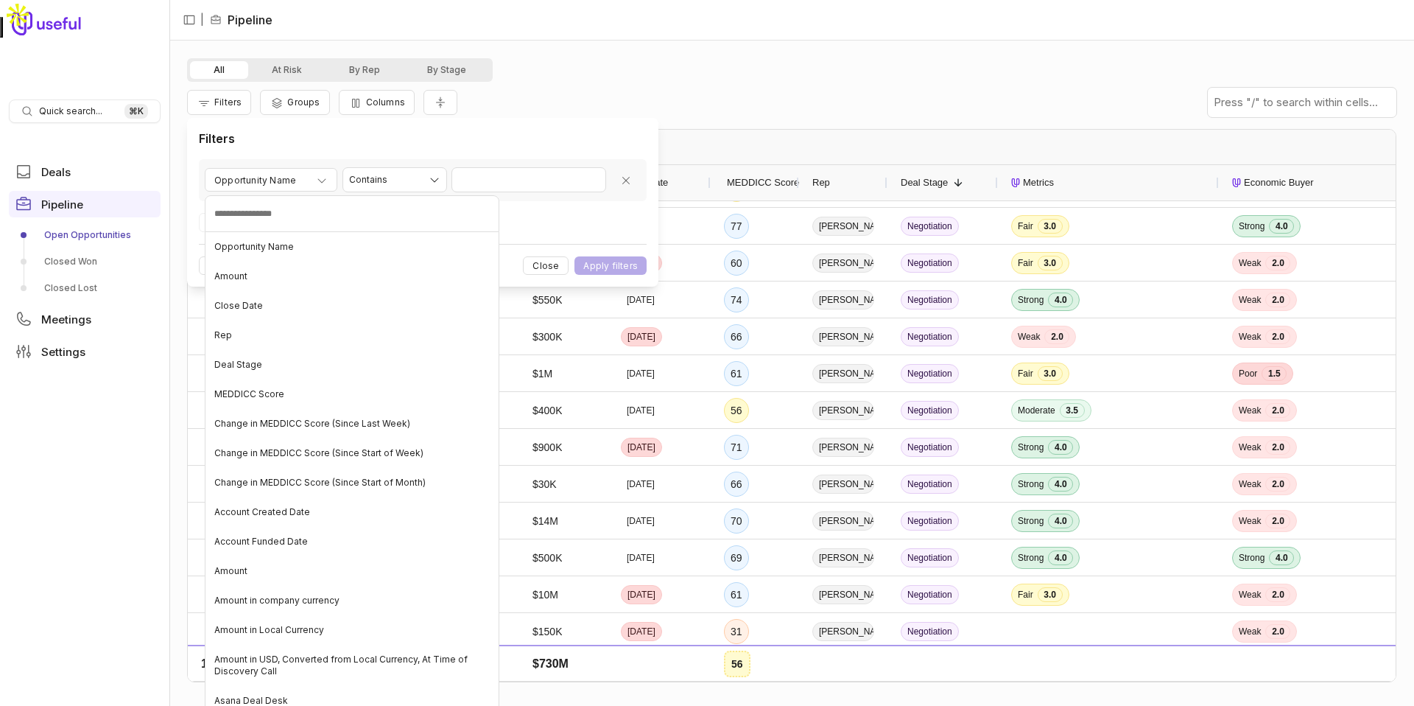
click at [387, 175] on html "Quick search... ⌘ K Deals Pipeline Open Opportunities Closed Won Closed Lost Me…" at bounding box center [707, 353] width 1414 height 706
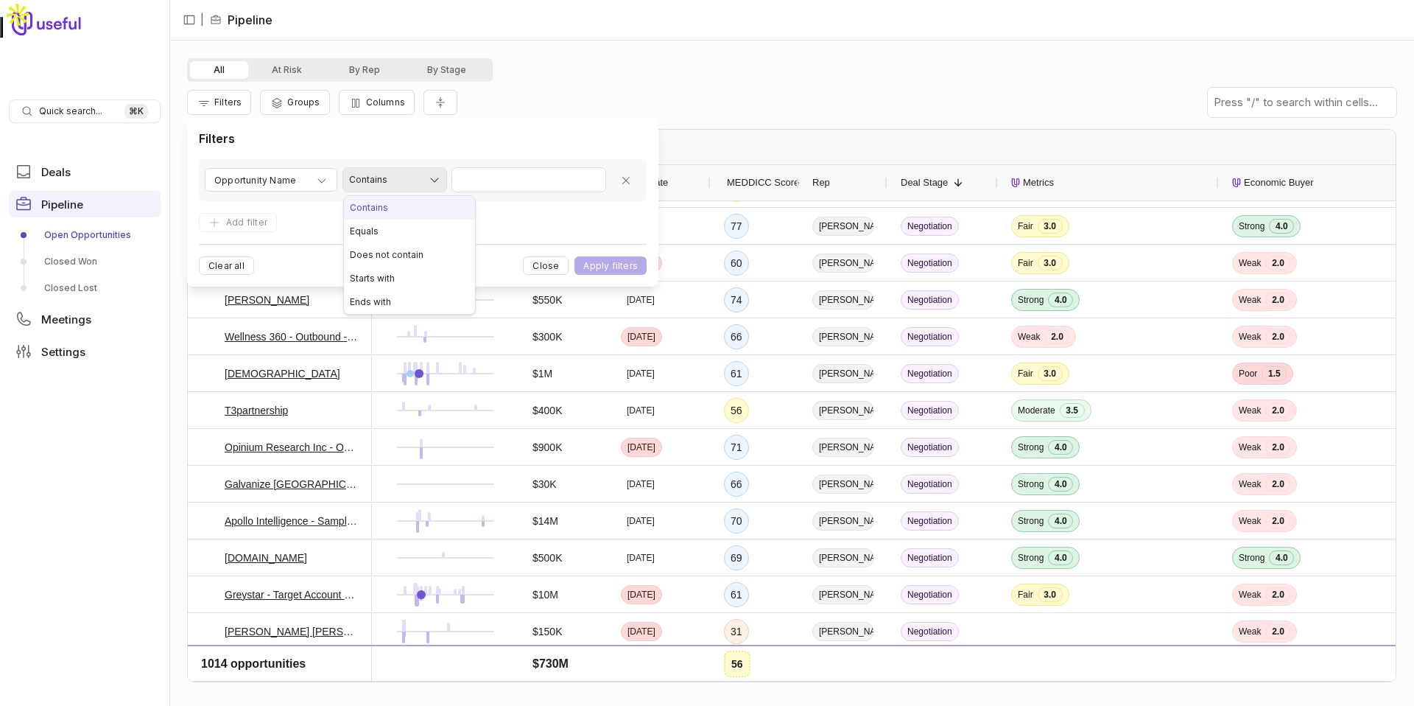
click at [390, 178] on html "Quick search... ⌘ K Deals Pipeline Open Opportunities Closed Won Closed Lost Me…" at bounding box center [707, 353] width 1414 height 706
click at [327, 180] on html "Quick search... ⌘ K Deals Pipeline Open Opportunities Closed Won Closed Lost Me…" at bounding box center [707, 353] width 1414 height 706
click at [320, 183] on icon "button" at bounding box center [322, 181] width 12 height 12
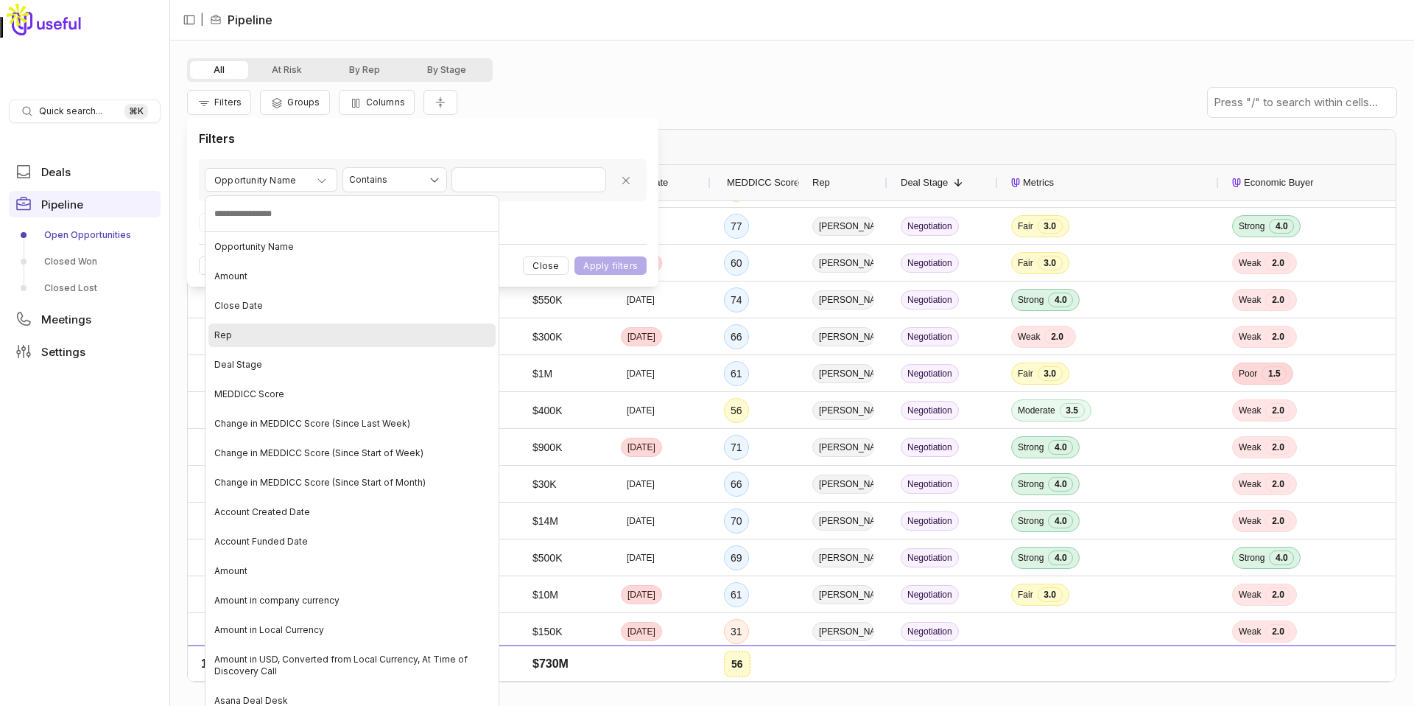
click at [306, 340] on div "Rep" at bounding box center [351, 335] width 287 height 24
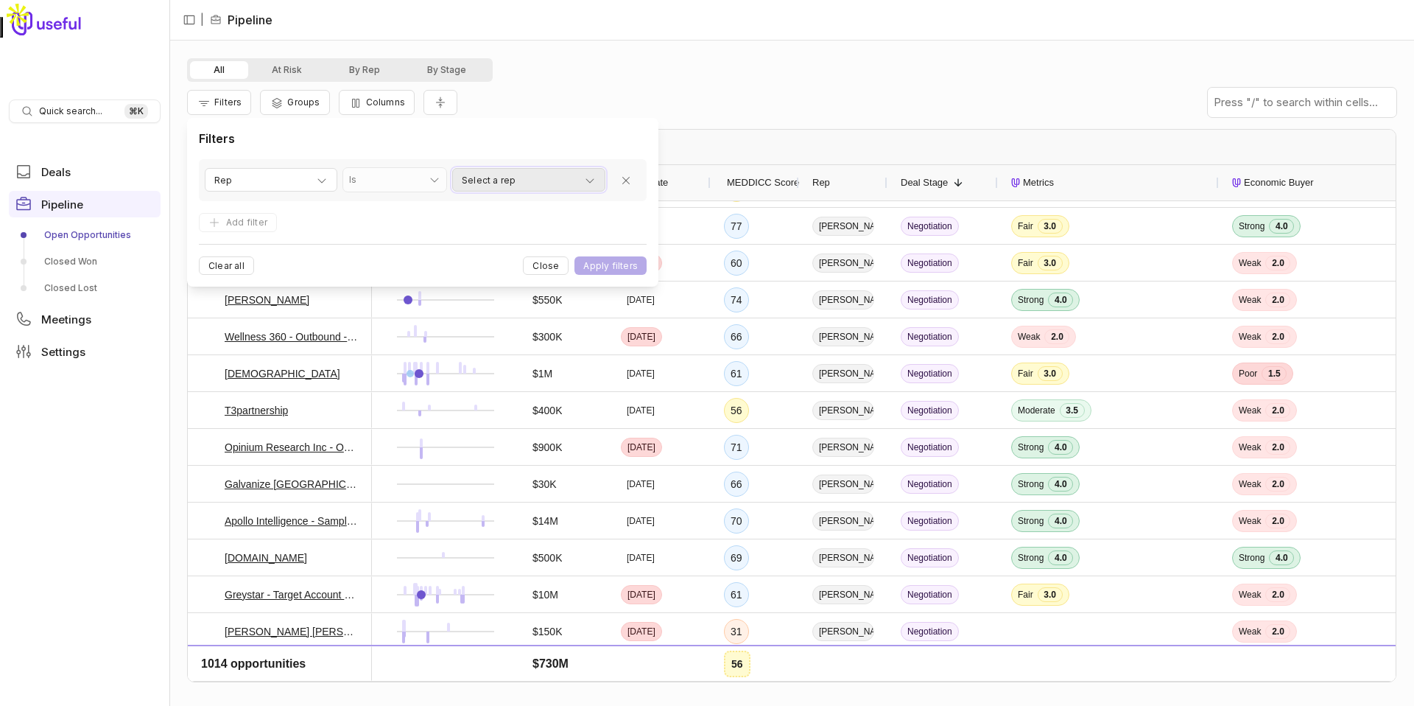
click at [495, 182] on span "Select a rep" at bounding box center [489, 181] width 54 height 18
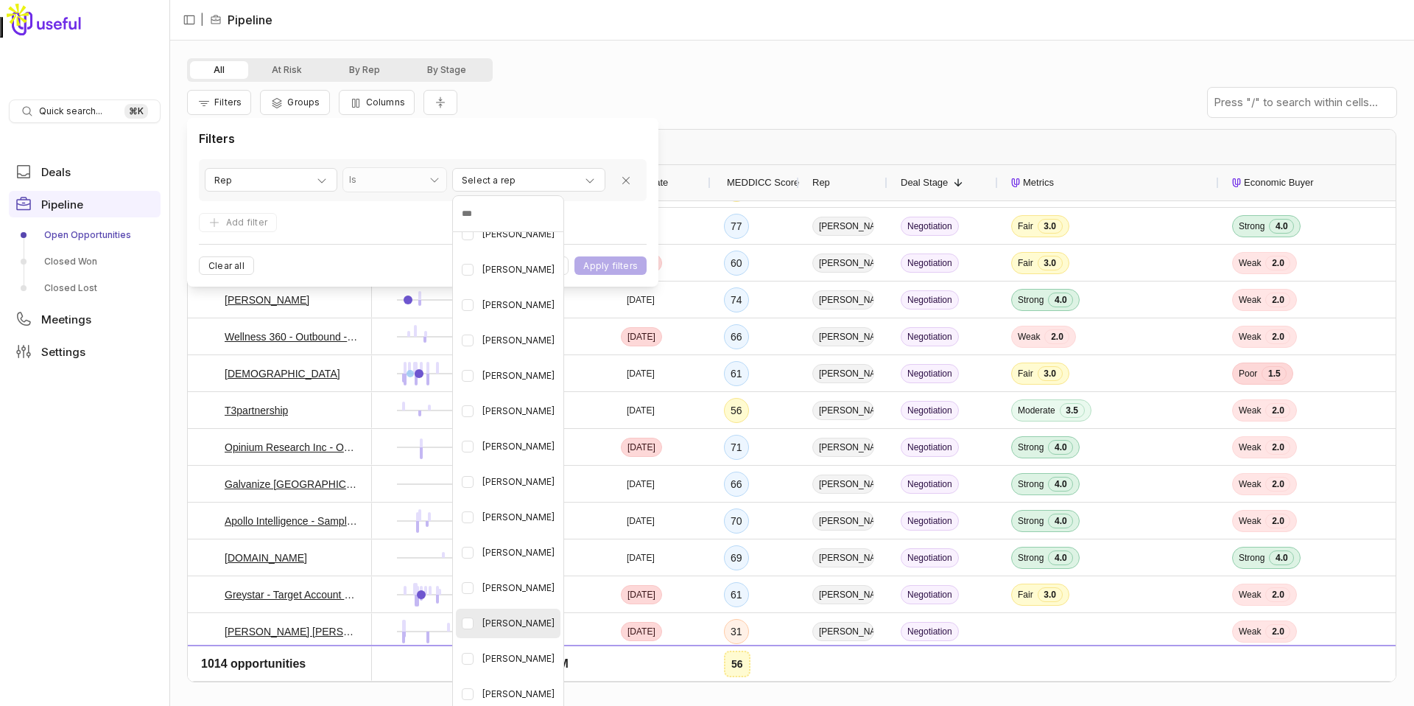
click at [474, 619] on div "[PERSON_NAME]" at bounding box center [508, 622] width 105 height 29
click at [609, 230] on html "Quick search... ⌘ K Deals Pipeline Open Opportunities Closed Won Closed Lost Me…" at bounding box center [707, 353] width 1414 height 706
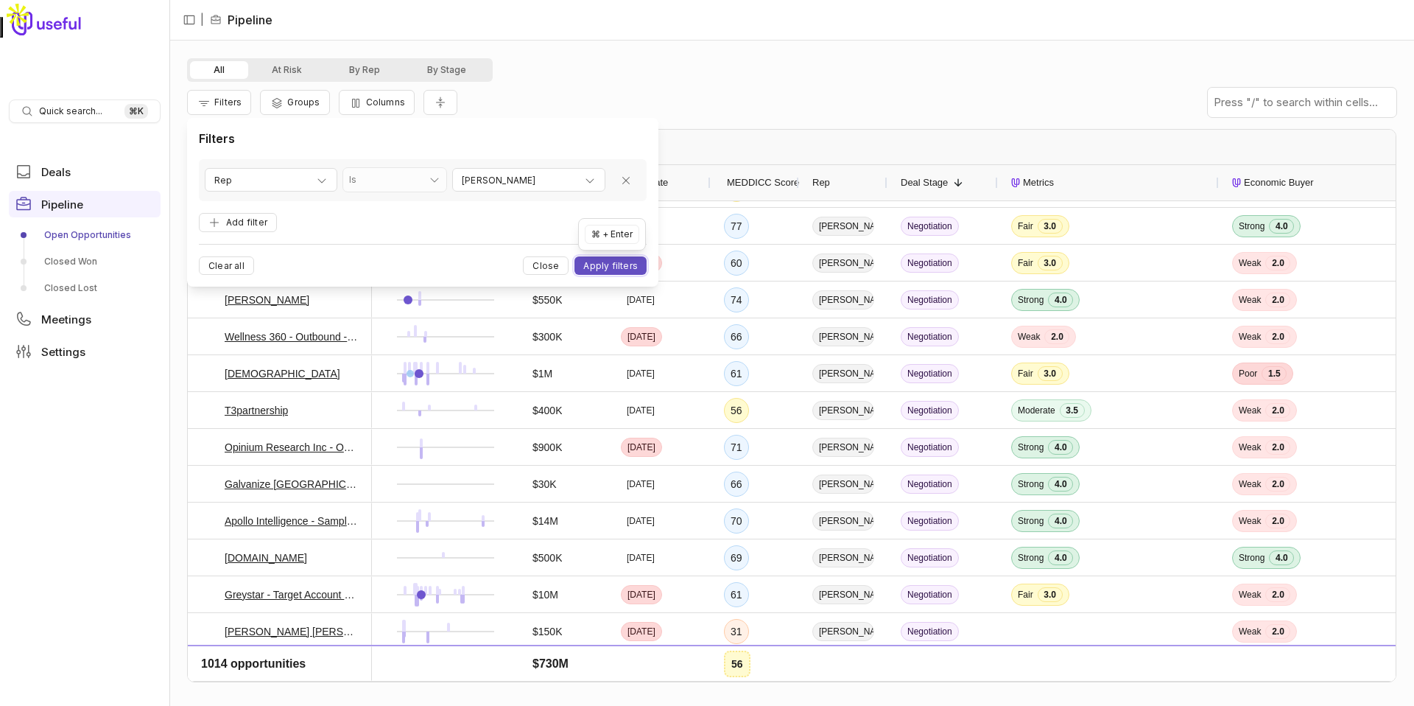
click at [617, 274] on button "Apply filters" at bounding box center [611, 265] width 72 height 18
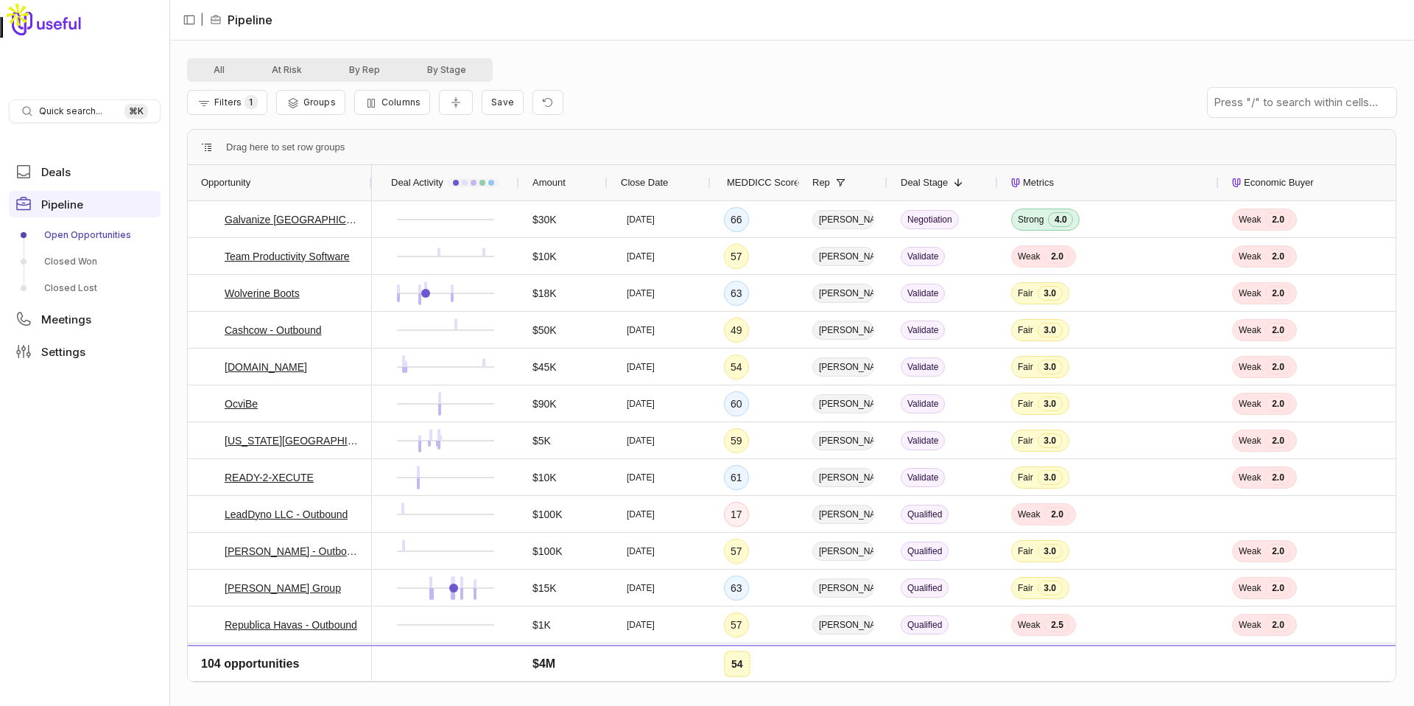
click at [774, 183] on span "MEDDICC Score" at bounding box center [763, 183] width 72 height 18
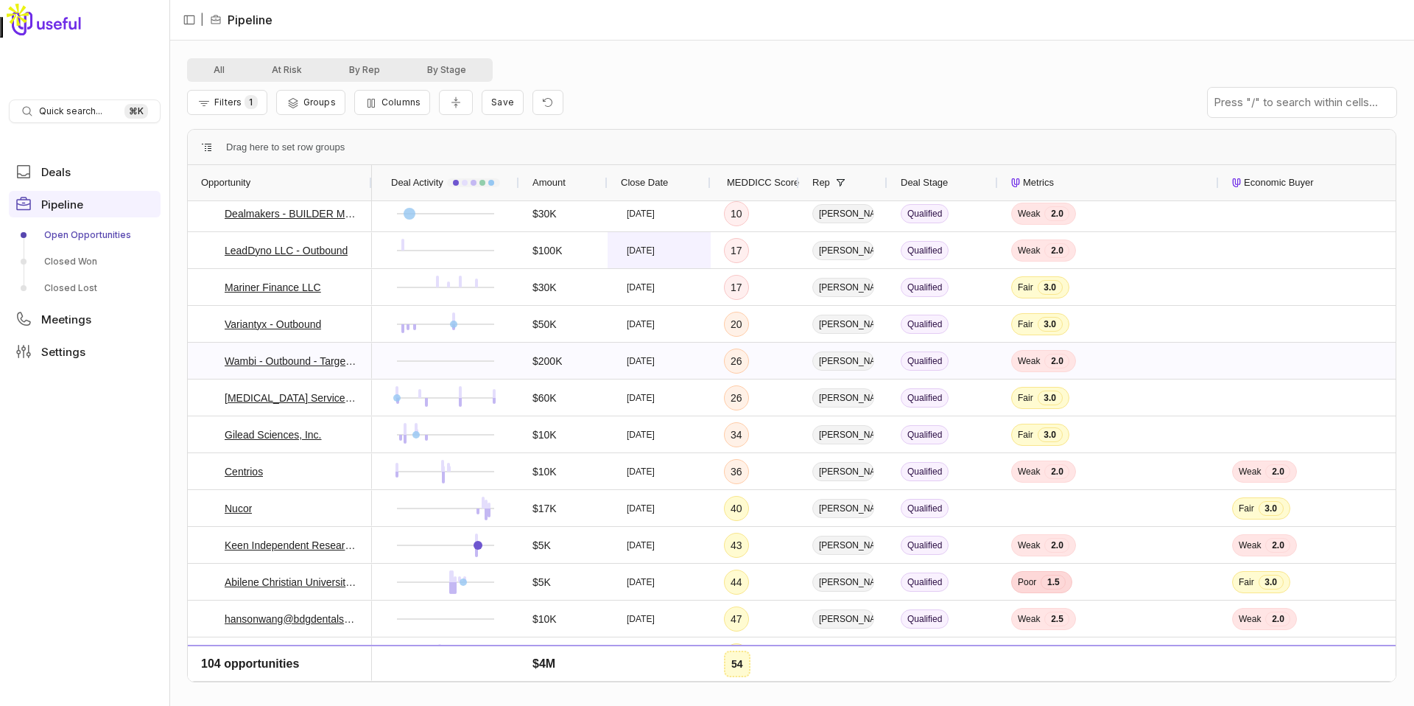
scroll to position [138, 0]
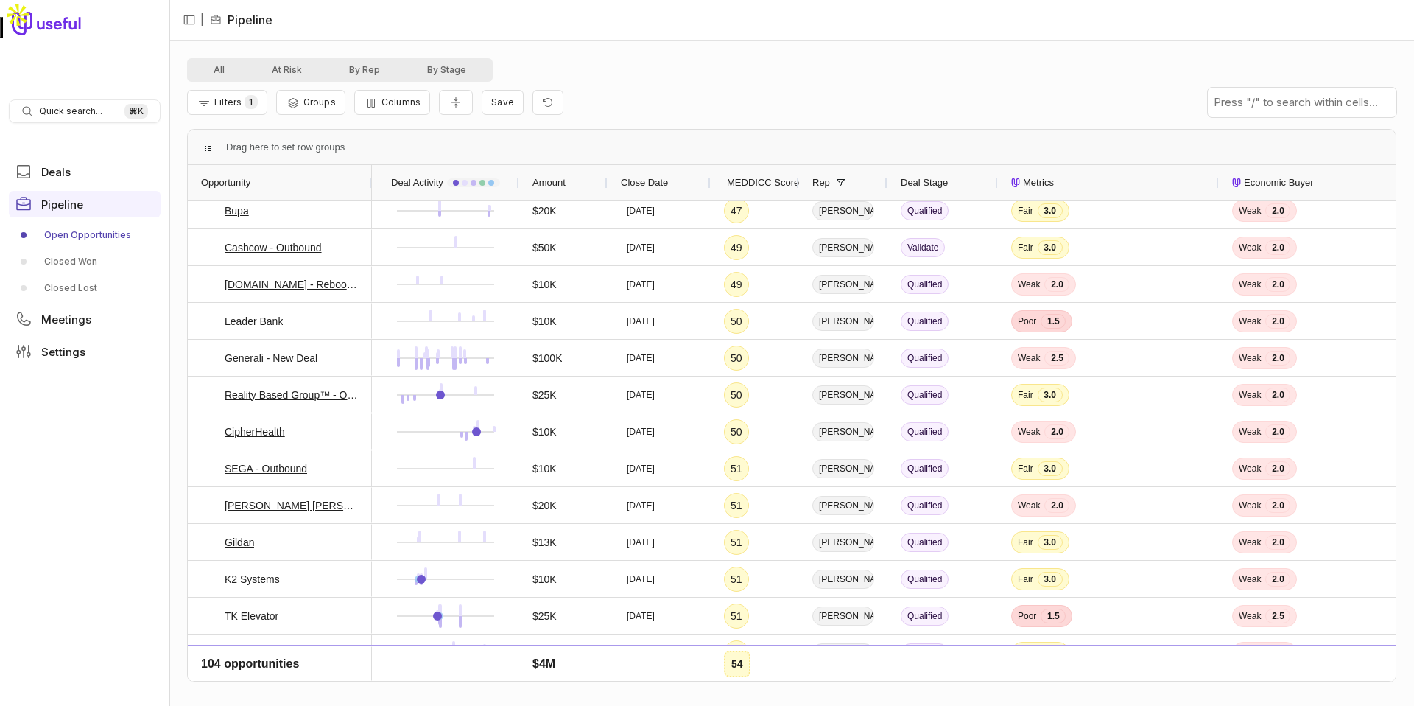
click at [754, 182] on span "MEDDICC Score" at bounding box center [763, 183] width 72 height 18
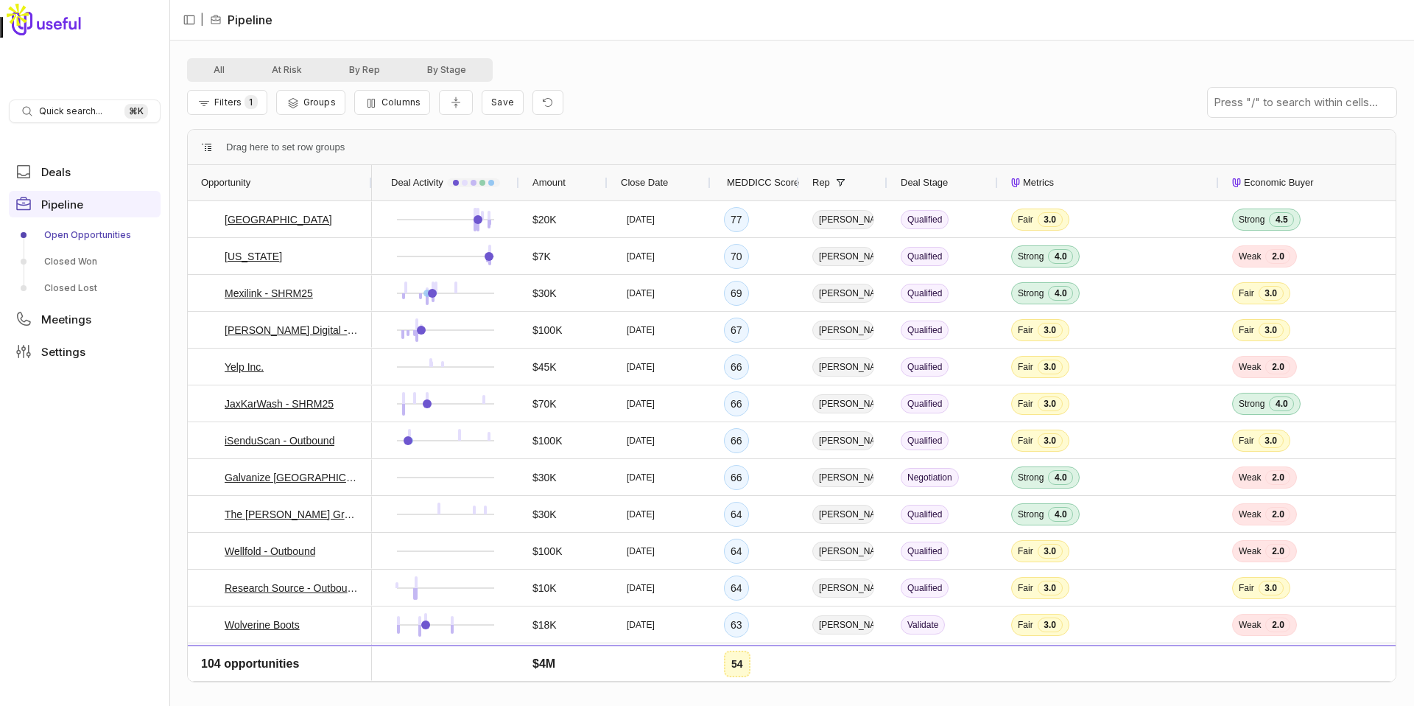
click at [717, 93] on div "Filters 1 Groups Columns Save" at bounding box center [791, 102] width 1209 height 41
click at [261, 102] on button "Filters 1" at bounding box center [227, 102] width 80 height 25
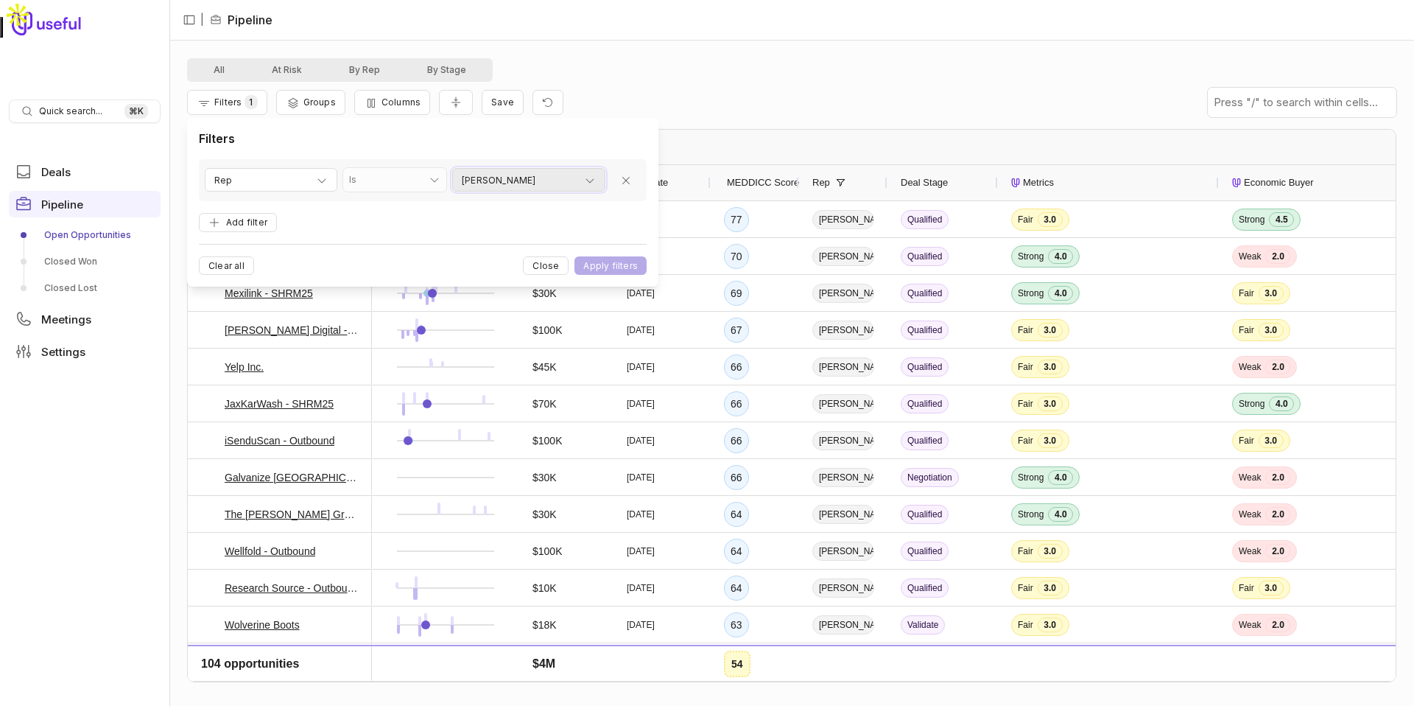
click at [543, 172] on div "[PERSON_NAME]" at bounding box center [529, 181] width 134 height 18
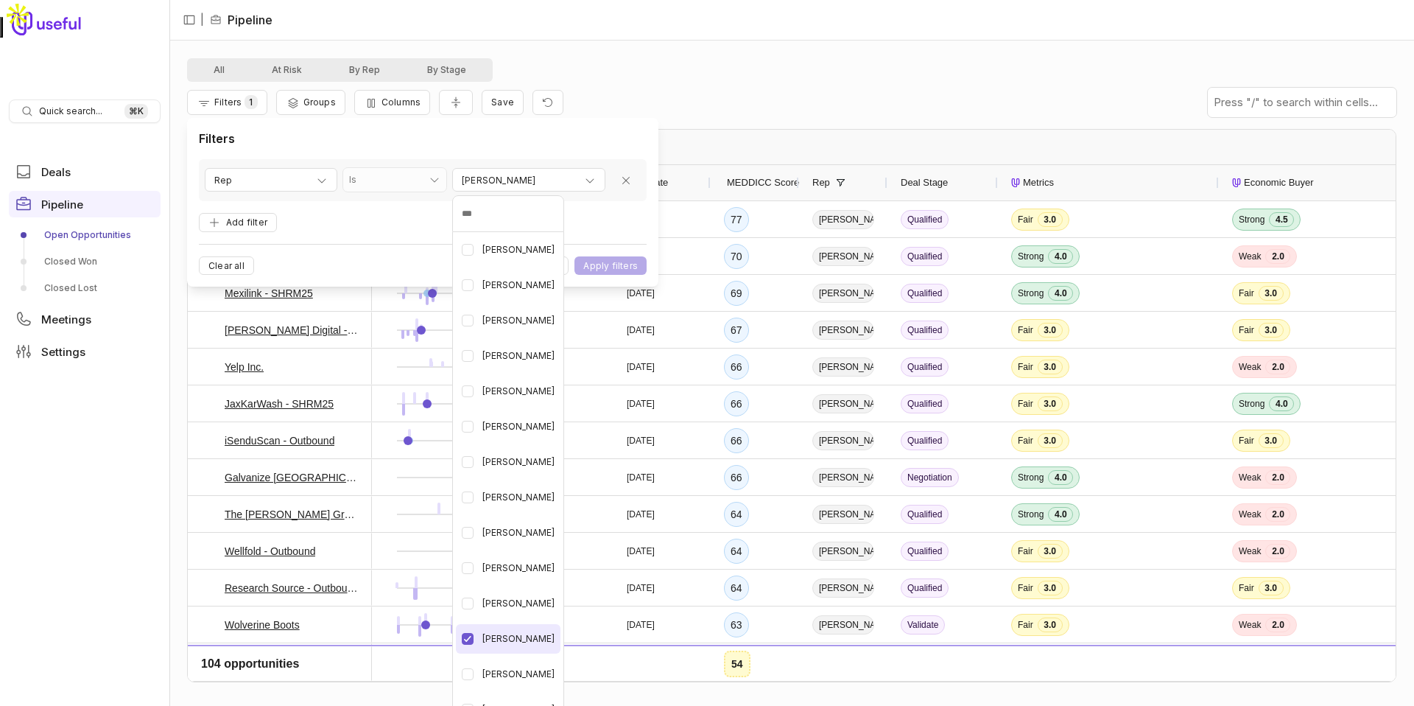
click at [471, 638] on Swinney "button" at bounding box center [468, 639] width 12 height 12
click at [467, 468] on div "[PERSON_NAME]" at bounding box center [508, 461] width 105 height 29
click at [594, 267] on html "Quick search... ⌘ K Deals Pipeline Open Opportunities Closed Won Closed Lost Me…" at bounding box center [707, 353] width 1414 height 706
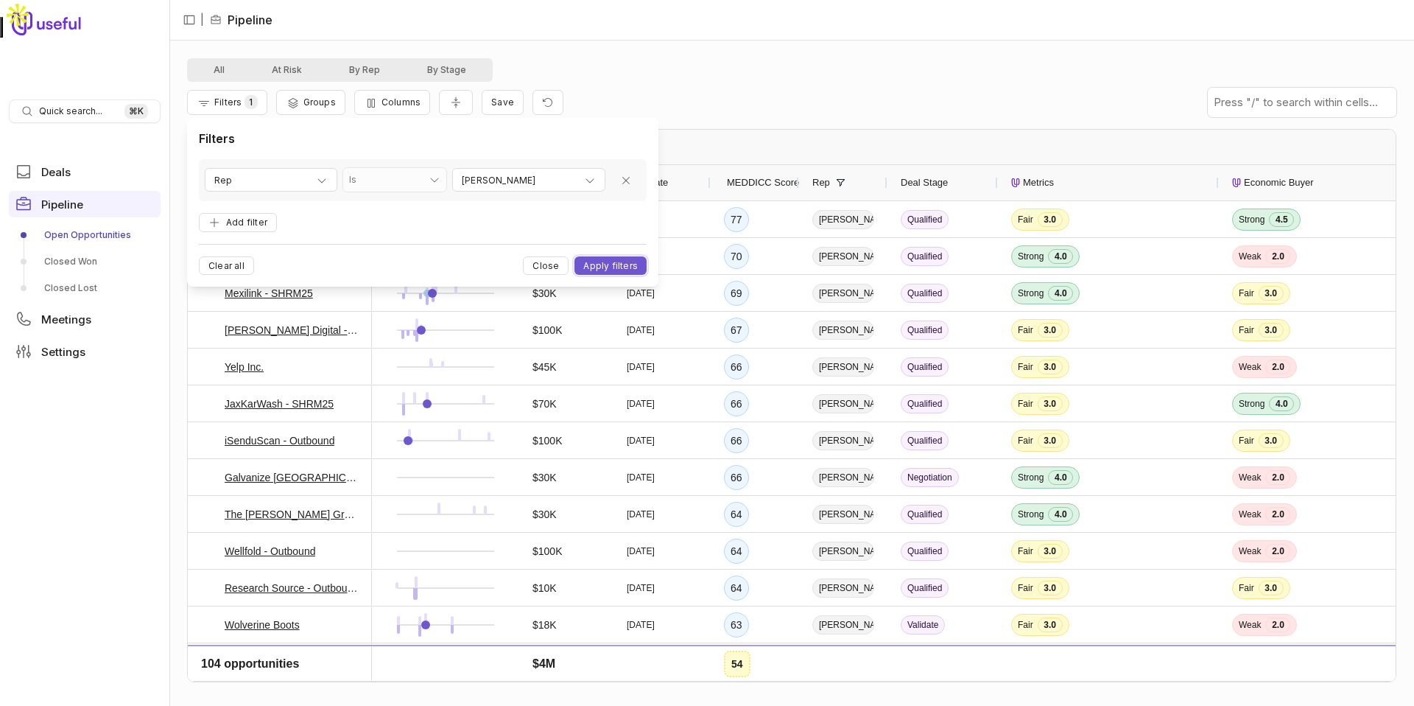
click at [594, 267] on button "Apply filters" at bounding box center [611, 265] width 72 height 18
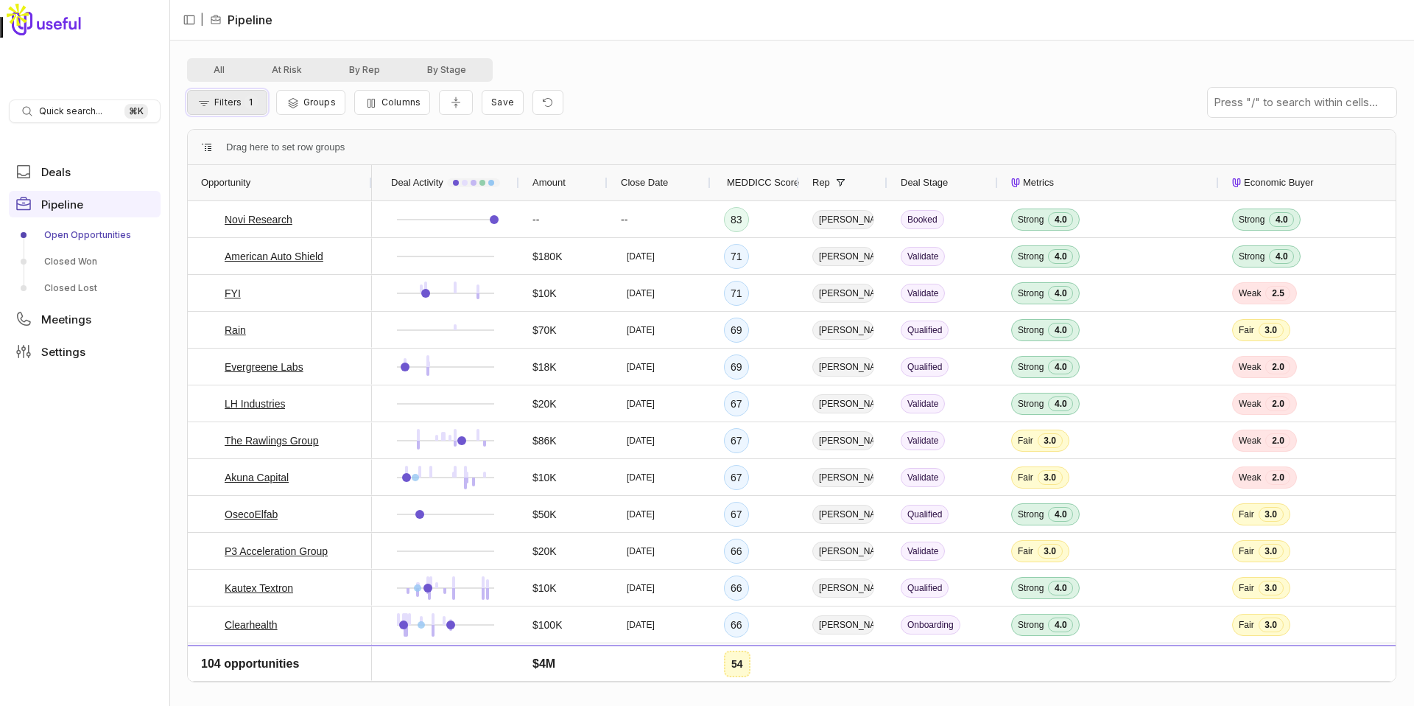
click at [233, 112] on button "Filters 1" at bounding box center [227, 102] width 80 height 25
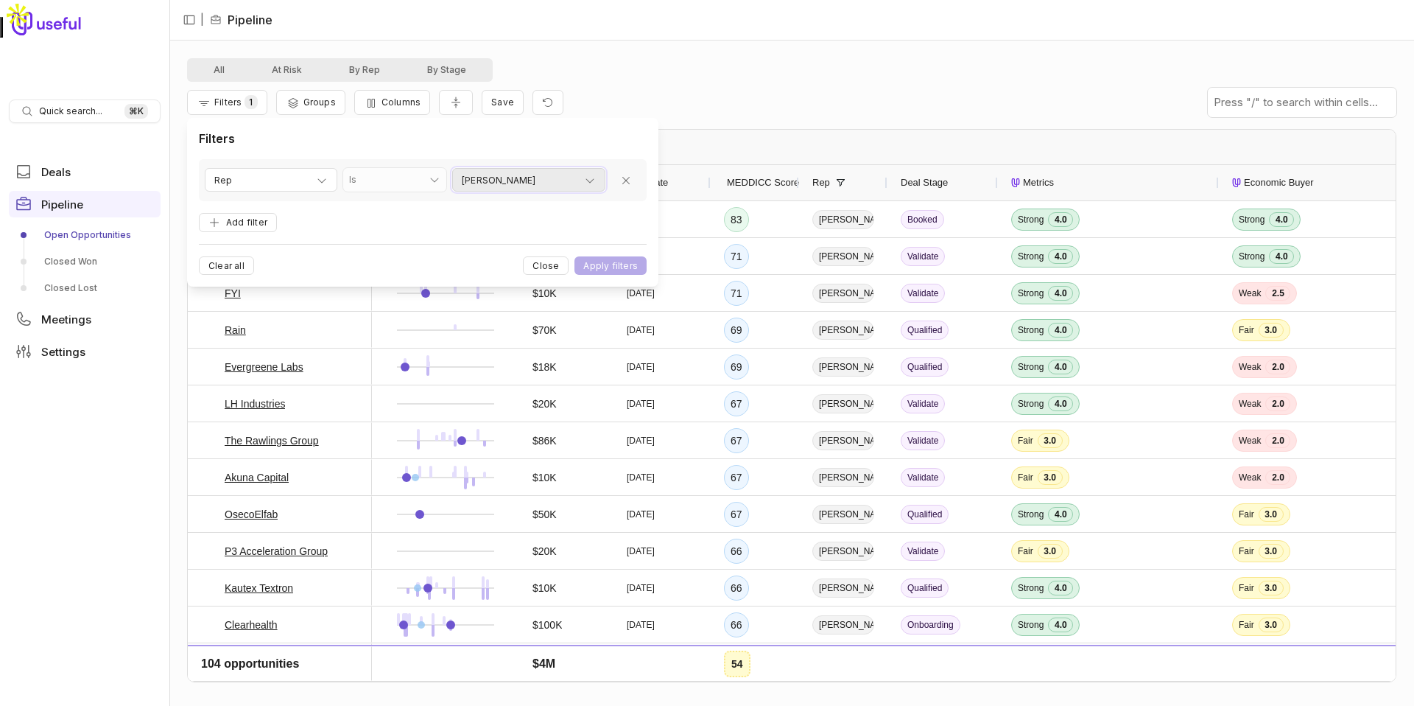
click at [472, 173] on span "[PERSON_NAME]" at bounding box center [499, 181] width 74 height 18
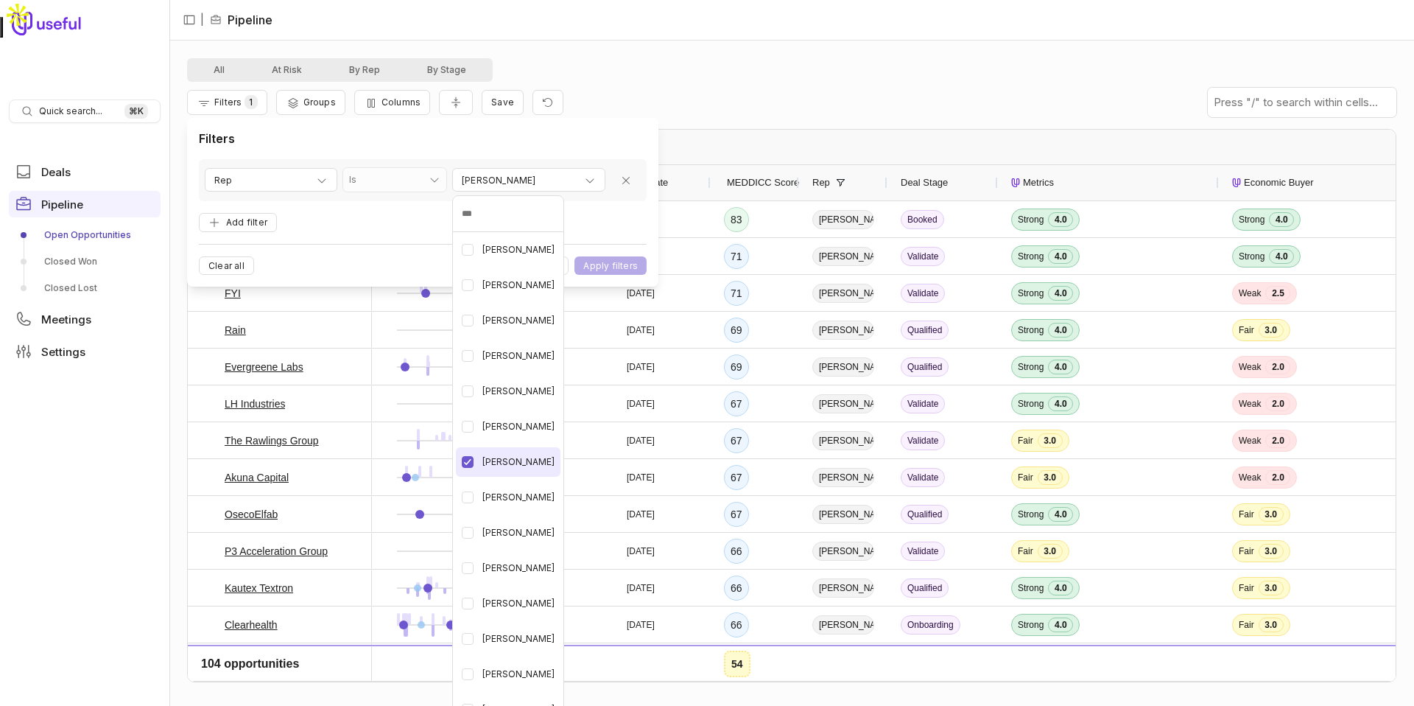
click at [466, 460] on Kruska "button" at bounding box center [468, 462] width 12 height 12
type input "*"
type input "***"
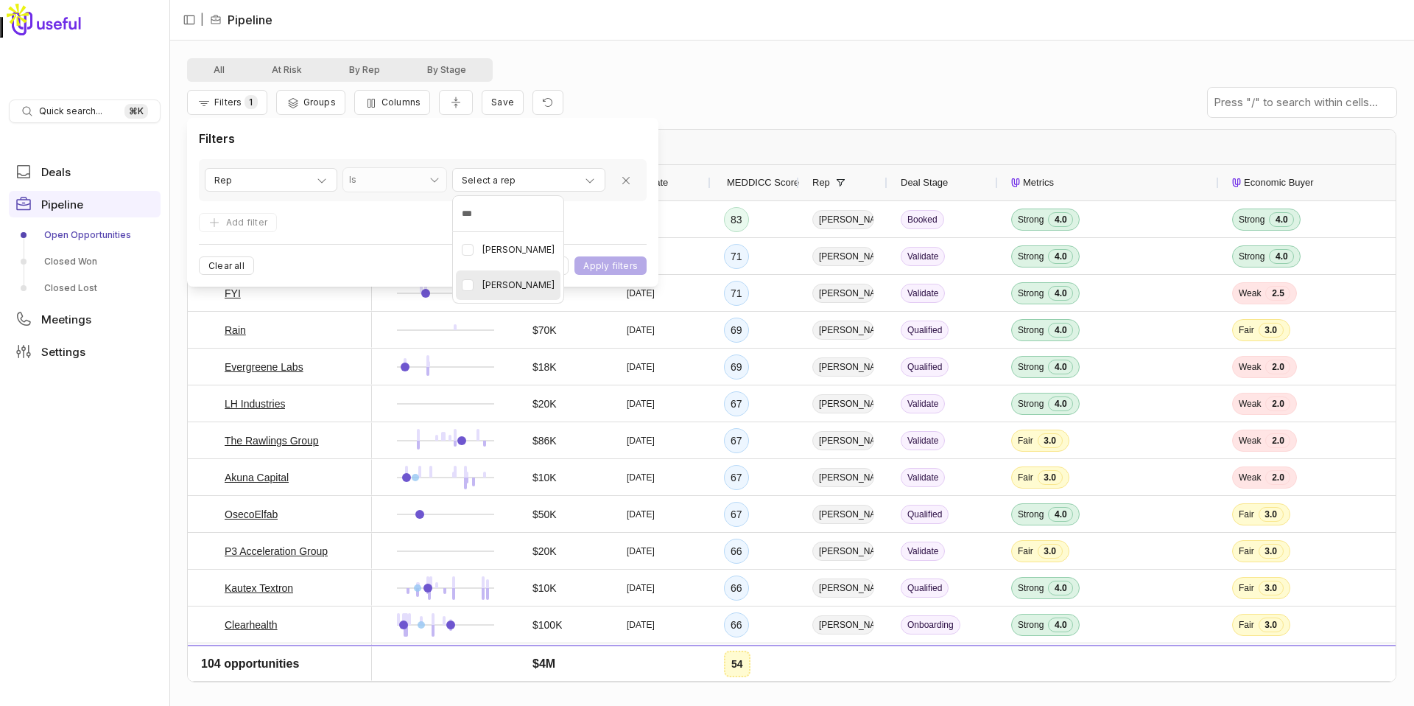
click at [470, 284] on Geppert "button" at bounding box center [468, 285] width 12 height 12
click at [601, 270] on html "Quick search... ⌘ K Deals Pipeline Open Opportunities Closed Won Closed Lost Me…" at bounding box center [707, 353] width 1414 height 706
click at [601, 270] on button "Apply filters" at bounding box center [611, 265] width 72 height 18
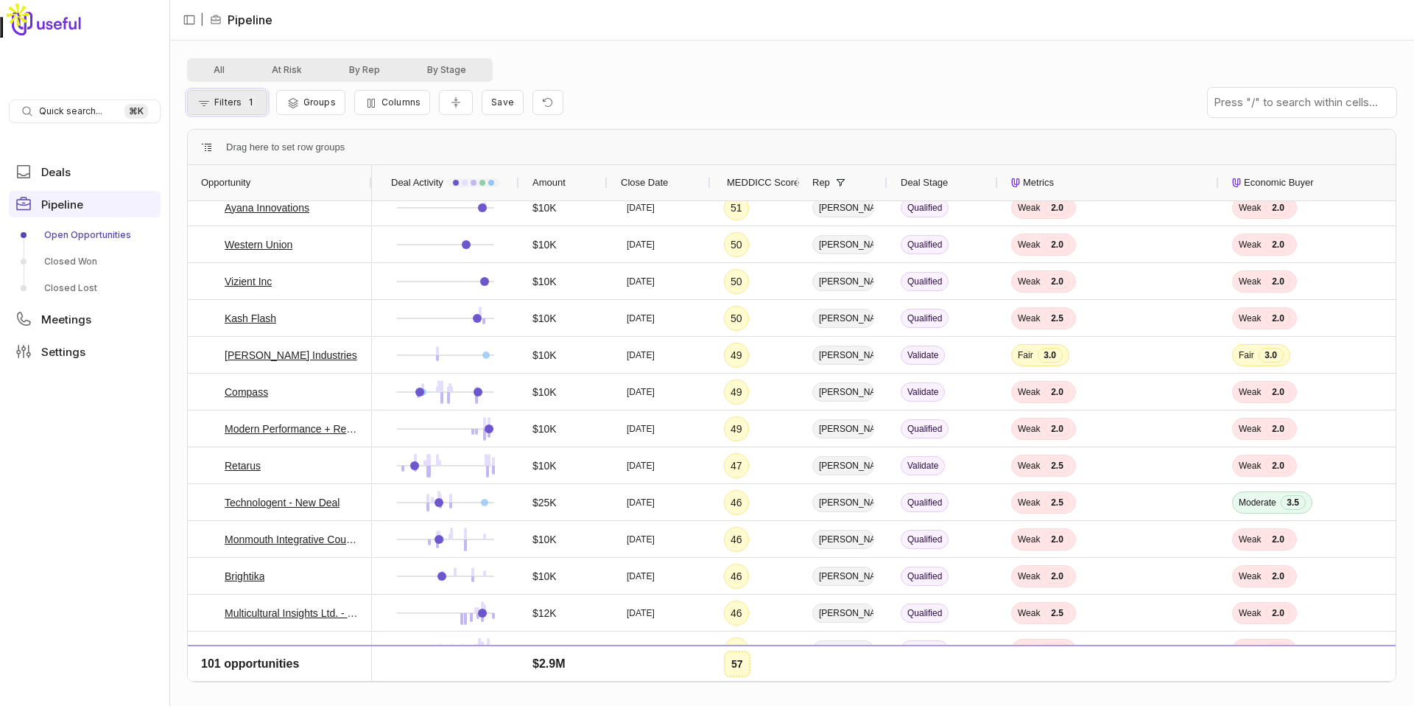
click at [247, 98] on span "1" at bounding box center [251, 102] width 13 height 14
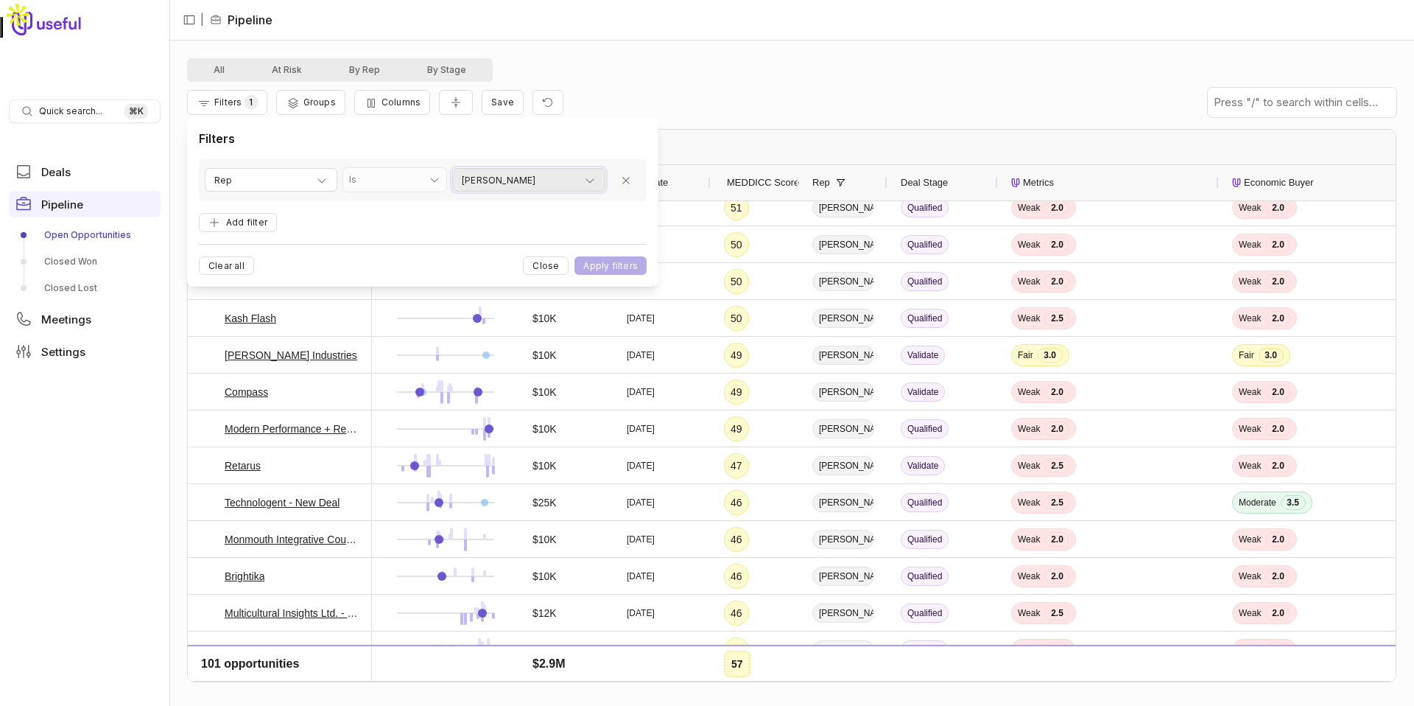
click at [560, 174] on div "[PERSON_NAME]" at bounding box center [529, 181] width 134 height 18
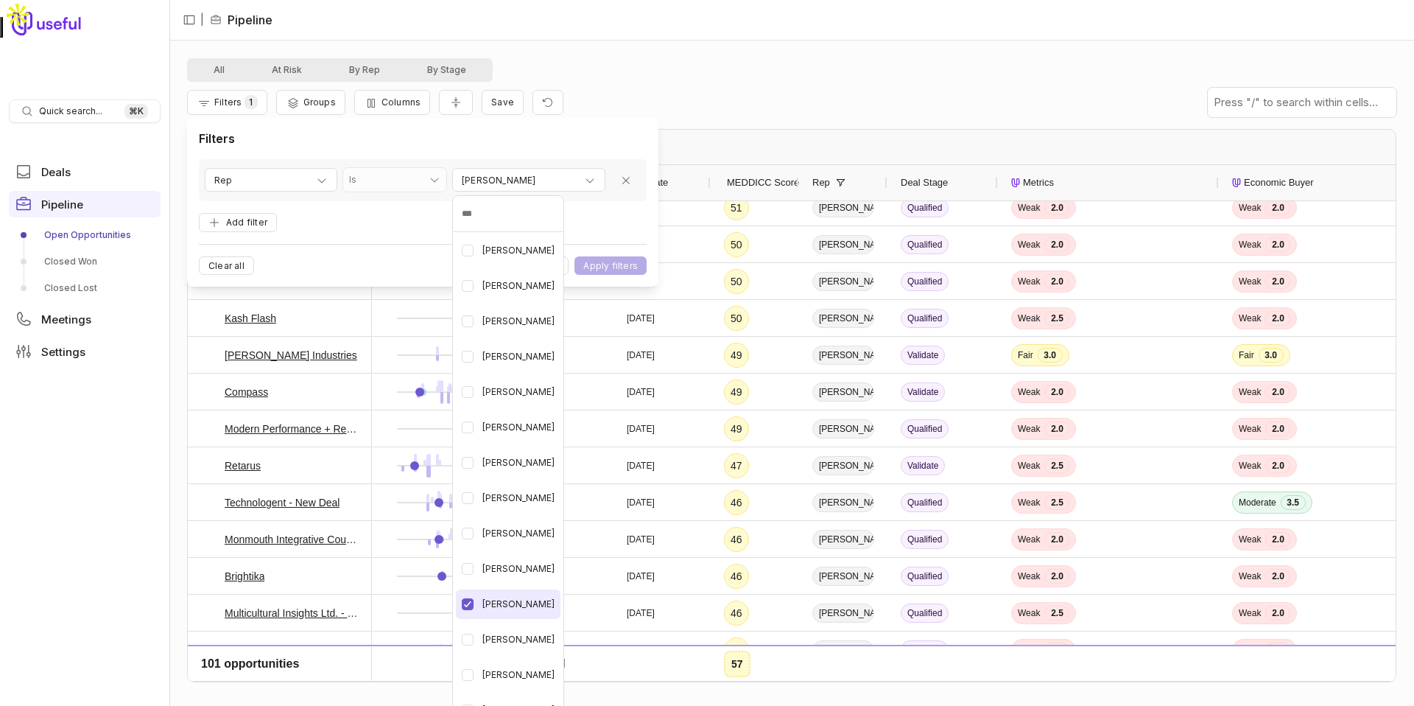
click at [467, 607] on Geppert "button" at bounding box center [468, 604] width 12 height 12
click at [466, 671] on Traylor "button" at bounding box center [468, 673] width 12 height 12
click at [633, 273] on html "Quick search... ⌘ K Deals Pipeline Open Opportunities Closed Won Closed Lost Me…" at bounding box center [707, 353] width 1414 height 706
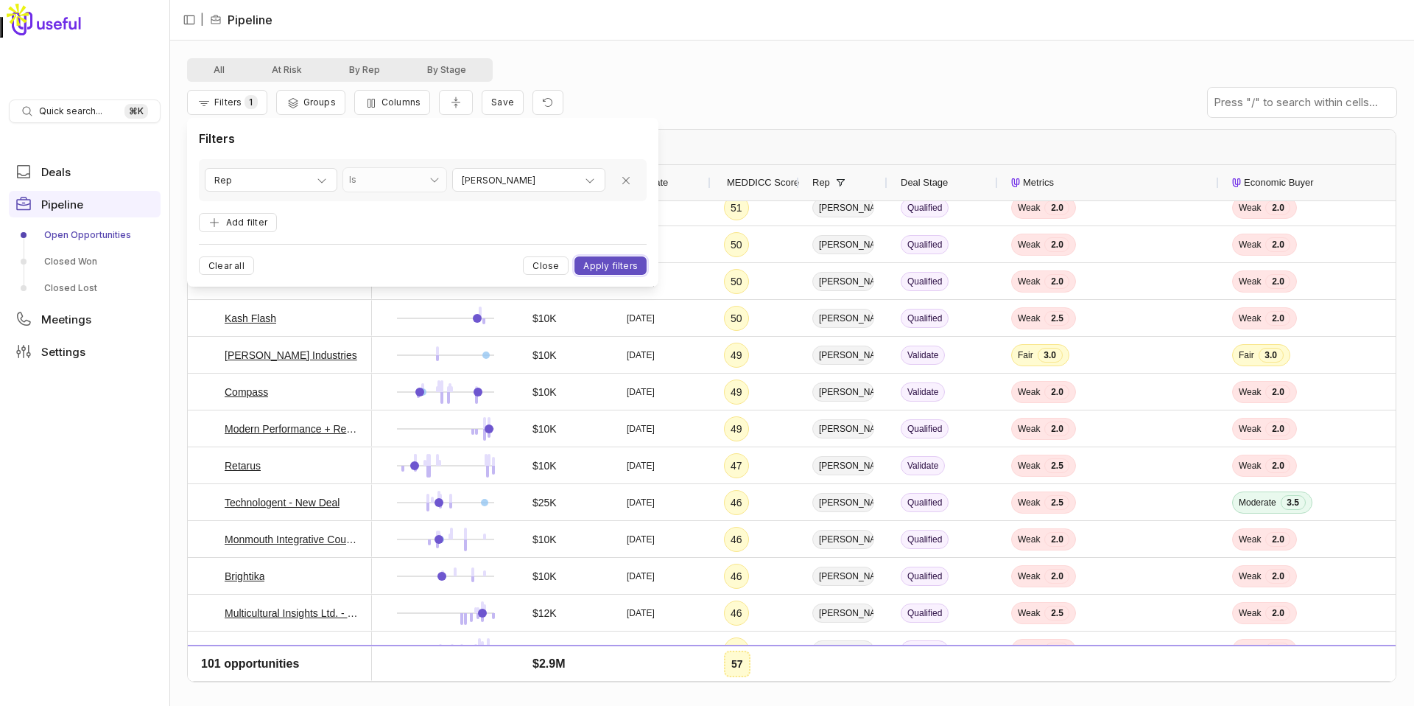
click at [633, 268] on button "Apply filters" at bounding box center [611, 265] width 72 height 18
